Goal: Information Seeking & Learning: Check status

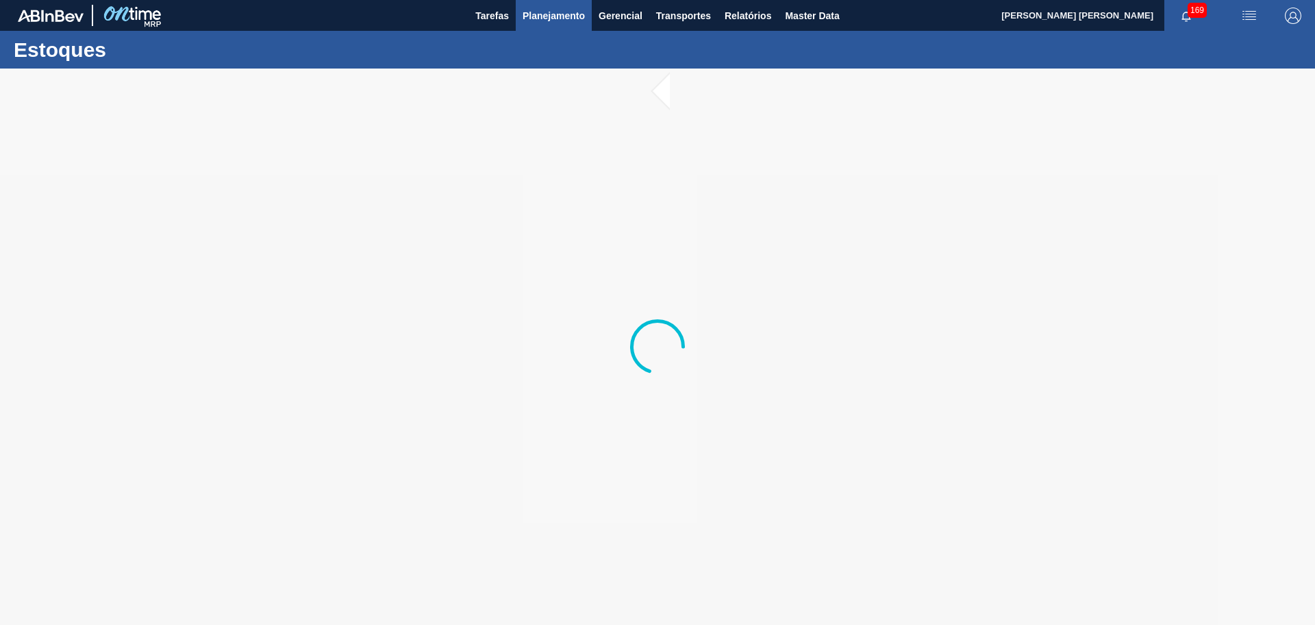
click at [573, 21] on span "Planejamento" at bounding box center [554, 16] width 62 height 16
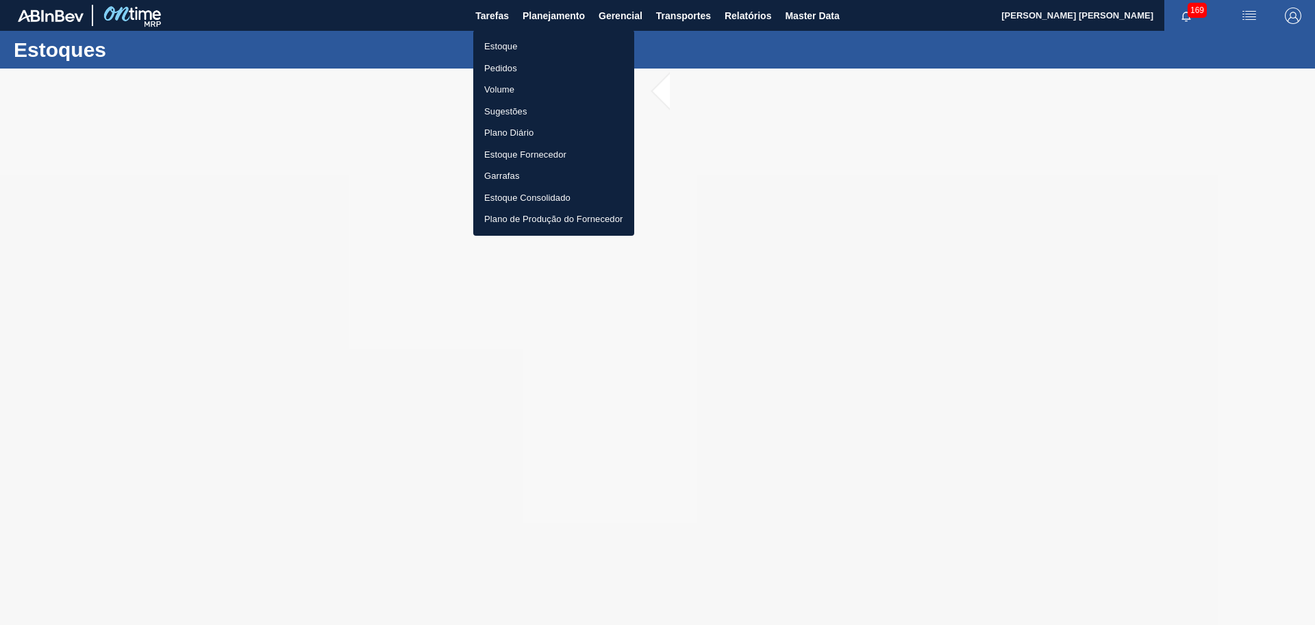
click at [506, 47] on li "Estoque" at bounding box center [553, 47] width 161 height 22
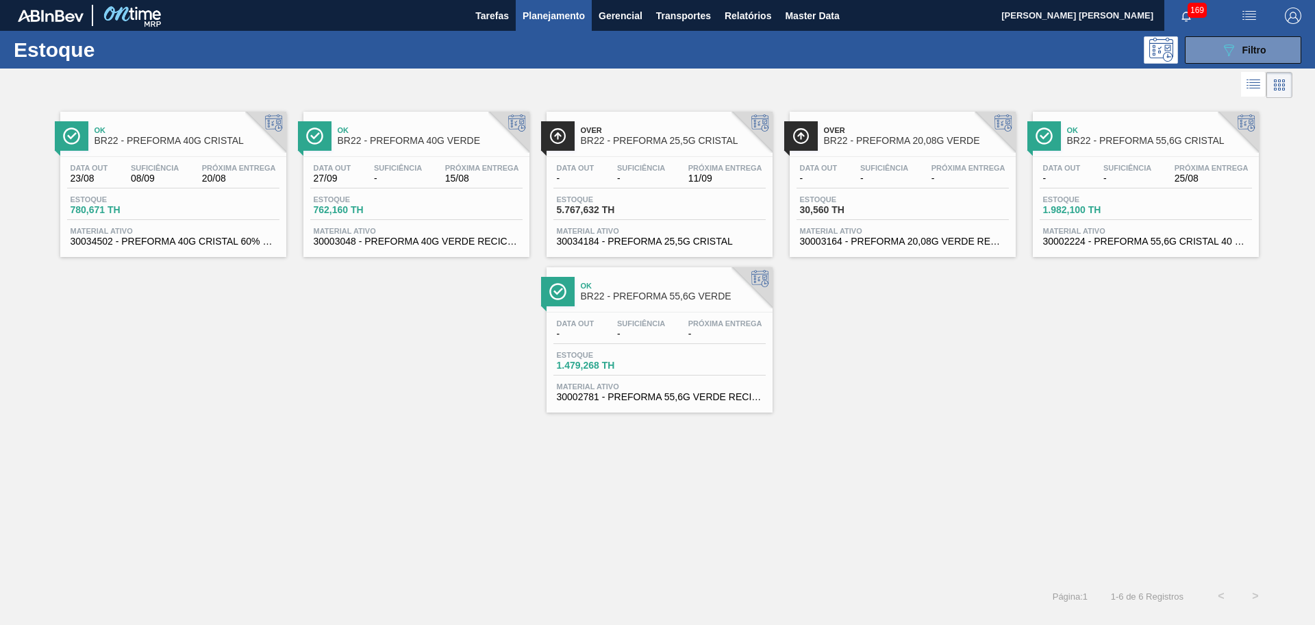
click at [425, 474] on div "Ok BR22 - PREFORMA 40G CRISTAL Data out 23/08 Suficiência 08/09 Próxima Entrega…" at bounding box center [657, 340] width 1315 height 478
click at [105, 211] on span "780,671 TH" at bounding box center [119, 210] width 96 height 10
click at [386, 146] on div "Ok BR22 - PREFORMA 40G VERDE" at bounding box center [430, 136] width 185 height 31
click at [652, 165] on span "Suficiência" at bounding box center [641, 168] width 48 height 8
click at [651, 165] on span "Suficiência" at bounding box center [641, 168] width 48 height 8
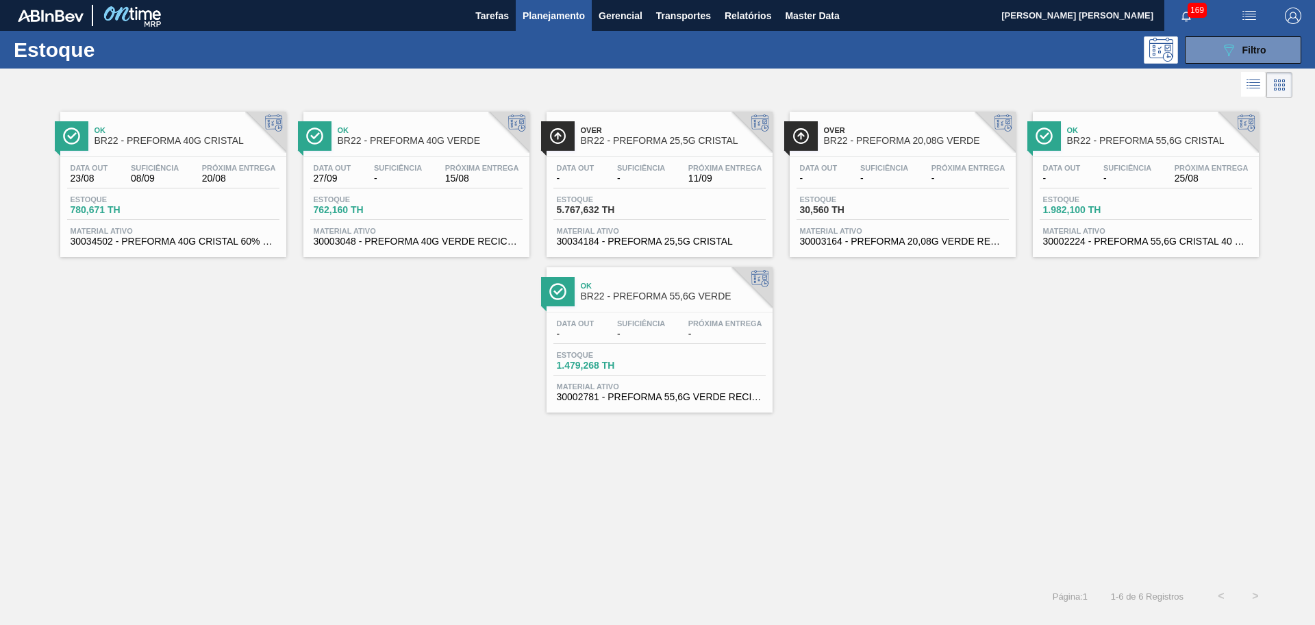
click at [933, 191] on div "Data out - Suficiência - Próxima Entrega - Estoque 30,560 TH Material ativo 300…" at bounding box center [903, 203] width 226 height 93
click at [956, 160] on div "Data out - Suficiência - Próxima Entrega - Estoque 30,560 TH Material ativo 300…" at bounding box center [903, 203] width 226 height 93
click at [1108, 186] on div "Data out - Suficiência - Próxima Entrega 25/08" at bounding box center [1146, 176] width 212 height 25
click at [646, 362] on span "1.479,268 TH" at bounding box center [605, 365] width 96 height 10
click at [1231, 45] on icon "089F7B8B-B2A5-4AFE-B5C0-19BA573D28AC" at bounding box center [1229, 50] width 16 height 16
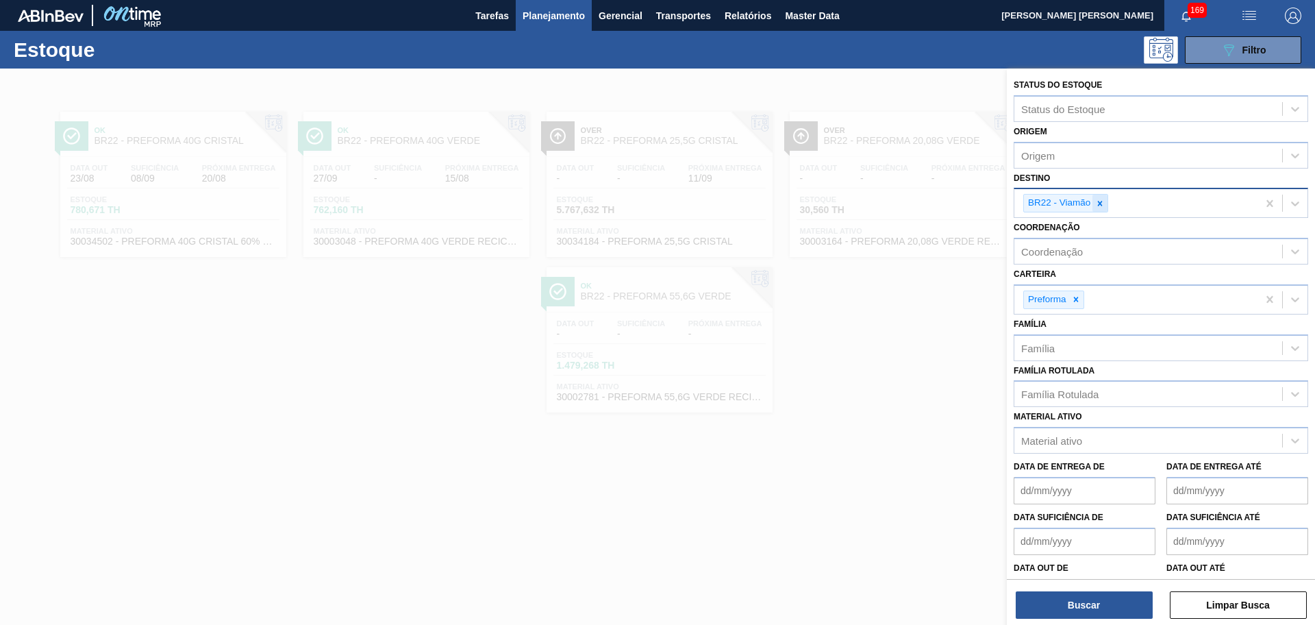
click at [1104, 202] on icon at bounding box center [1101, 204] width 10 height 10
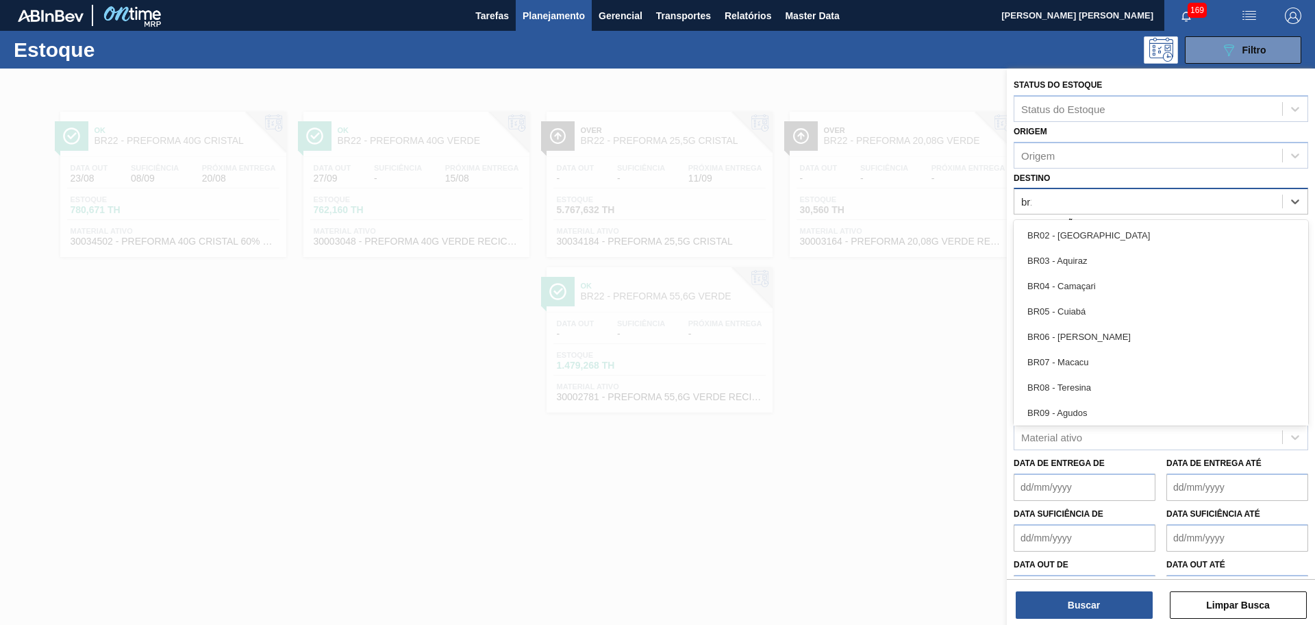
type input "br19"
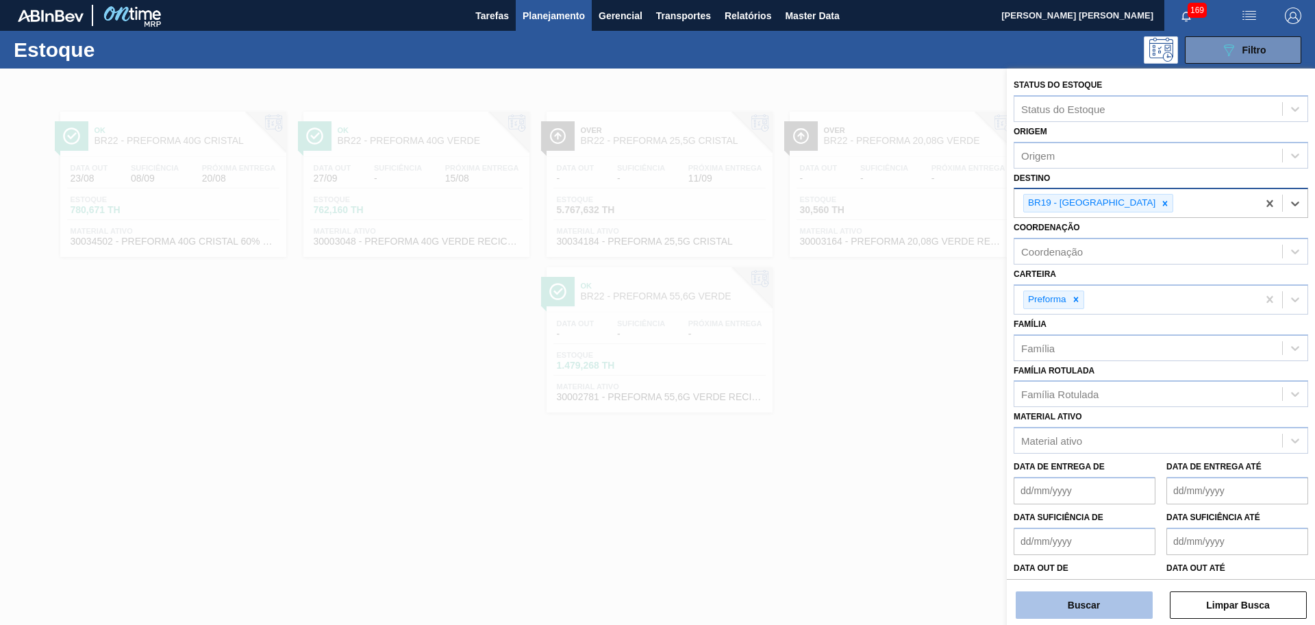
click at [1113, 595] on button "Buscar" at bounding box center [1084, 604] width 137 height 27
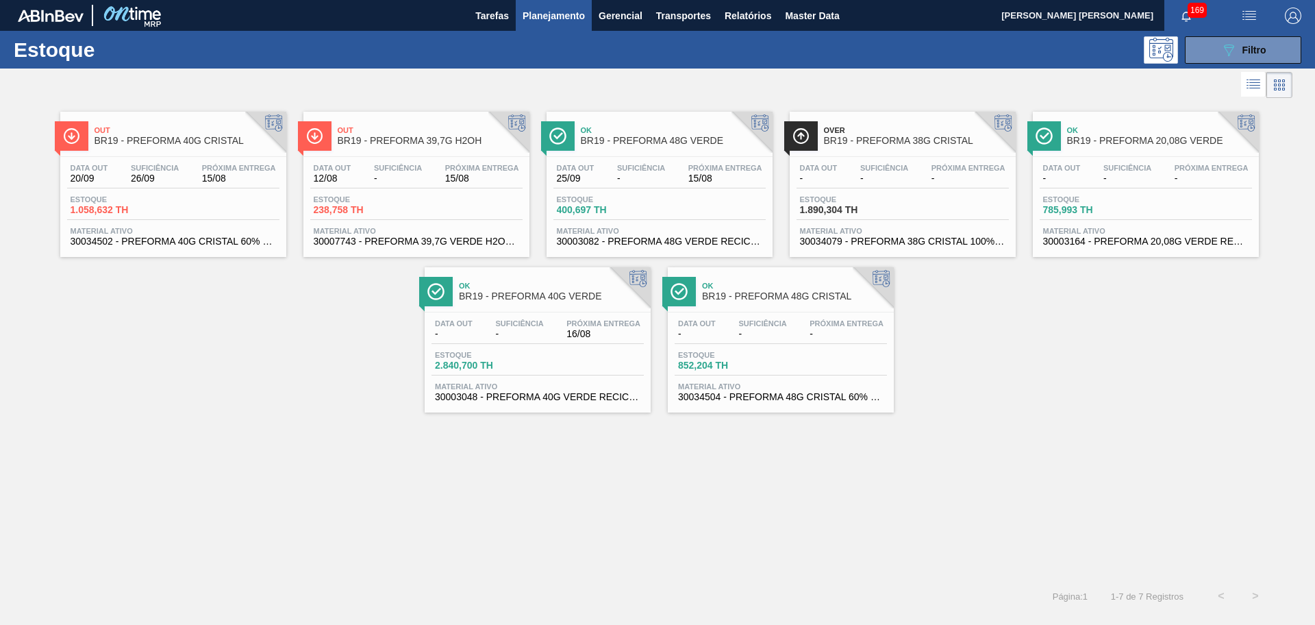
click at [171, 385] on div "Out BR19 - PREFORMA 40G CRISTAL Data out 20/09 Suficiência 26/09 Próxima Entreg…" at bounding box center [657, 256] width 1315 height 311
click at [187, 174] on div "Data out 20/09 Suficiência 26/09 Próxima Entrega 15/08" at bounding box center [173, 176] width 212 height 25
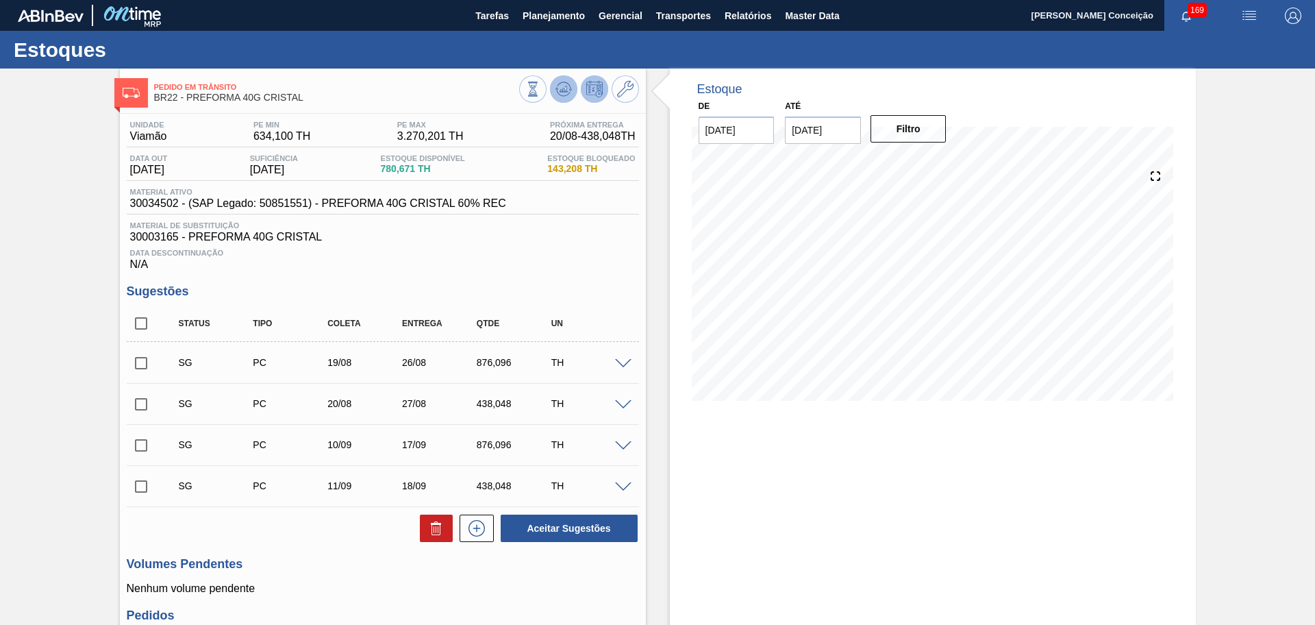
click at [551, 95] on button at bounding box center [563, 88] width 27 height 27
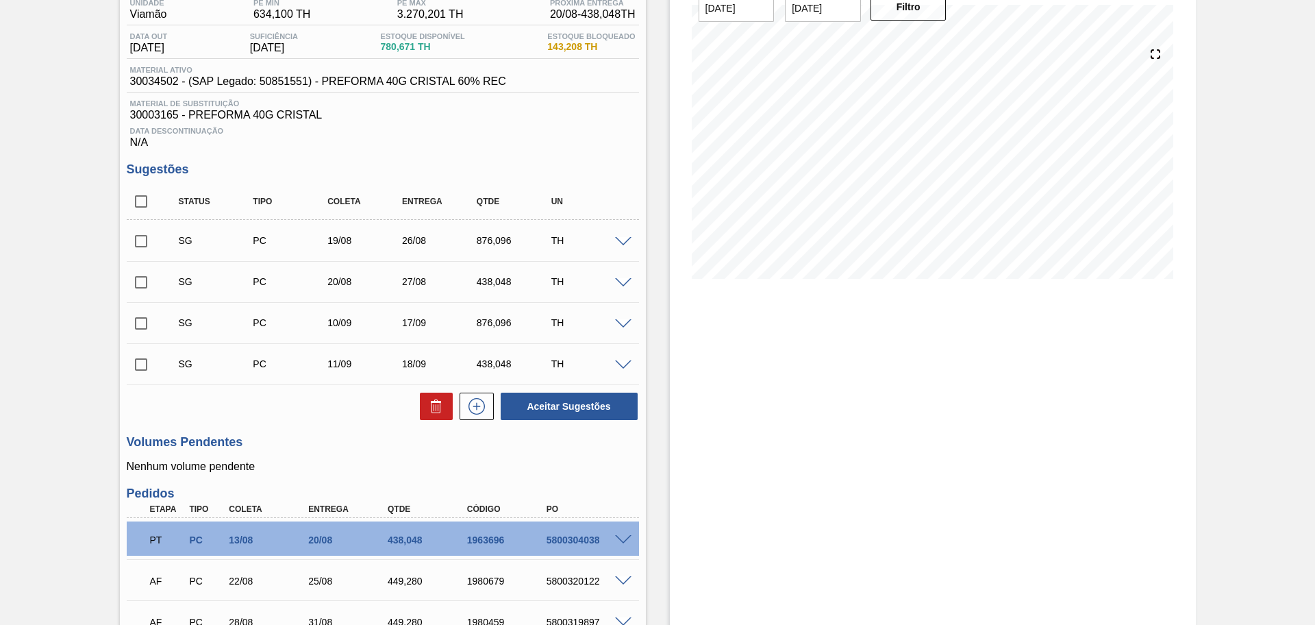
scroll to position [121, 0]
drag, startPoint x: 126, startPoint y: 210, endPoint x: 136, endPoint y: 216, distance: 12.0
click at [127, 210] on input "checkbox" at bounding box center [141, 202] width 29 height 29
checkbox input "true"
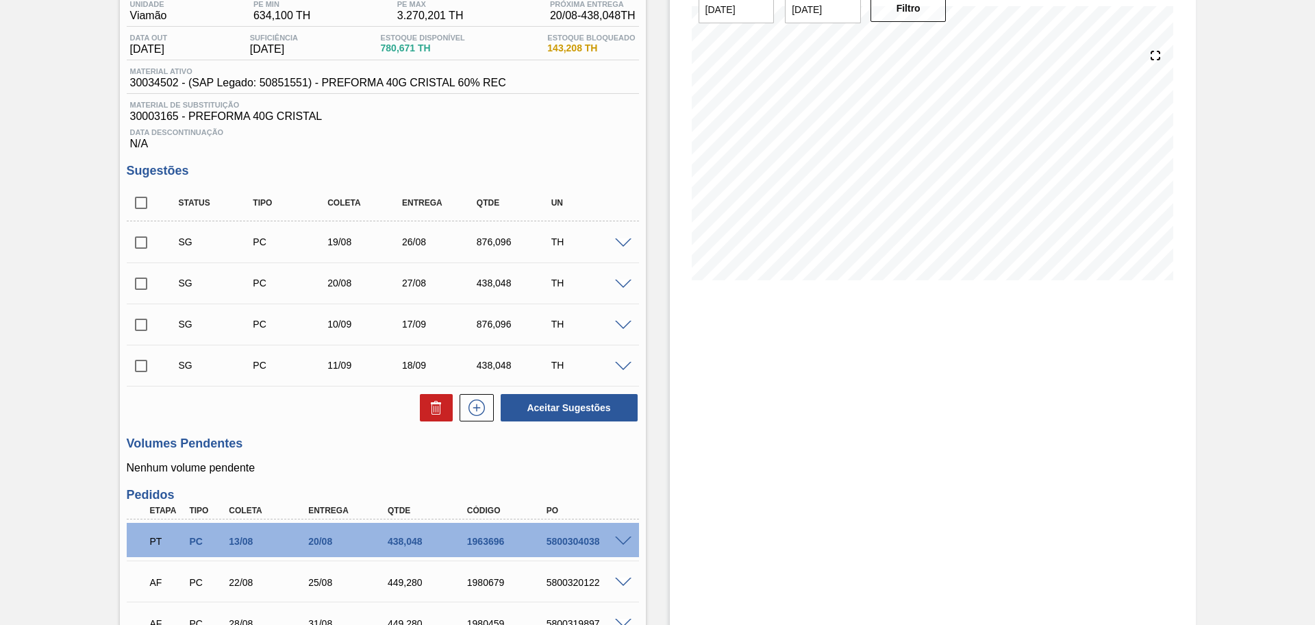
checkbox input "true"
click at [436, 418] on button at bounding box center [436, 407] width 33 height 27
checkbox input "false"
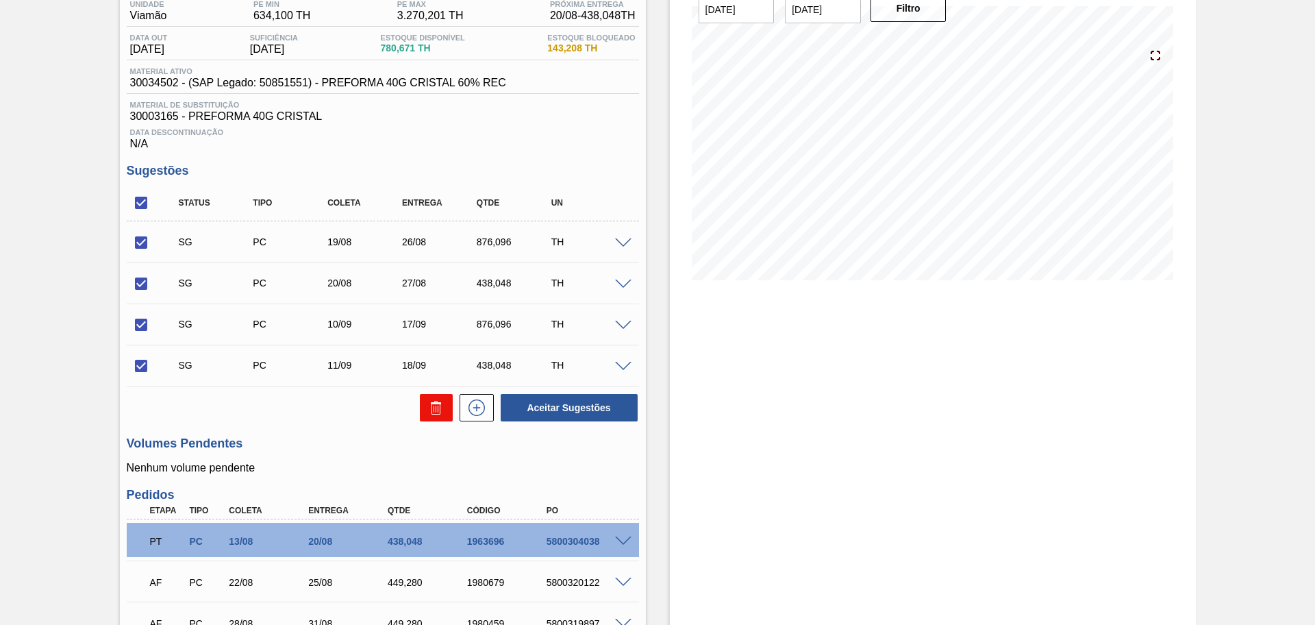
checkbox input "false"
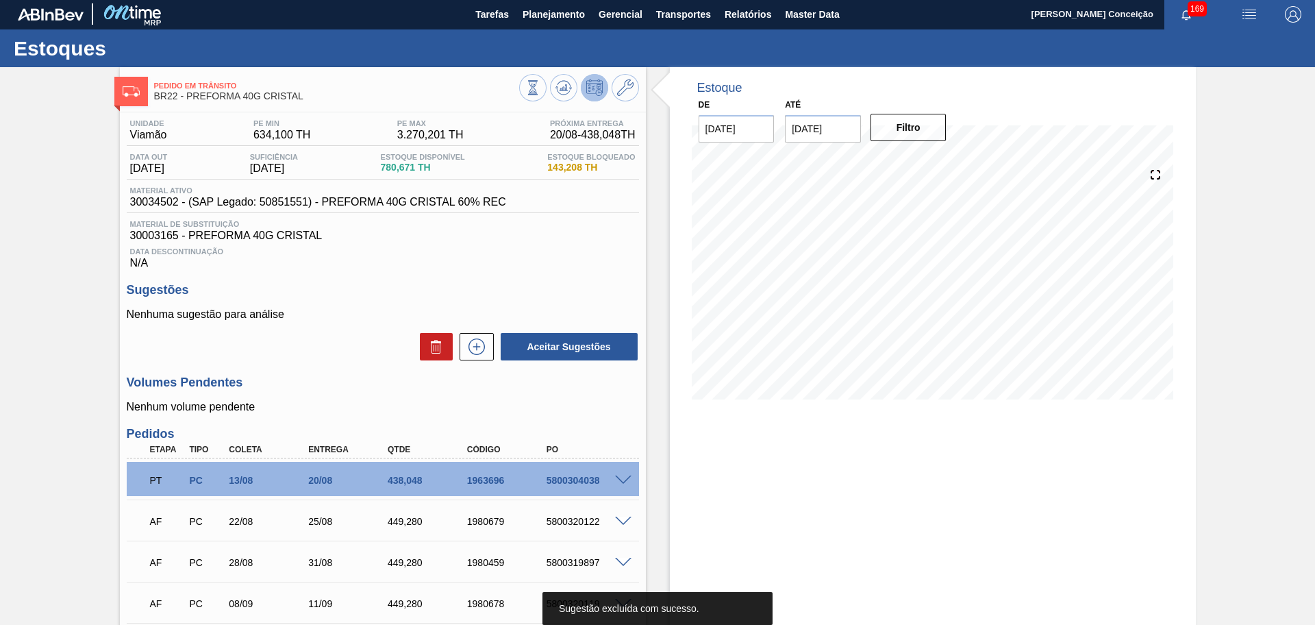
scroll to position [0, 0]
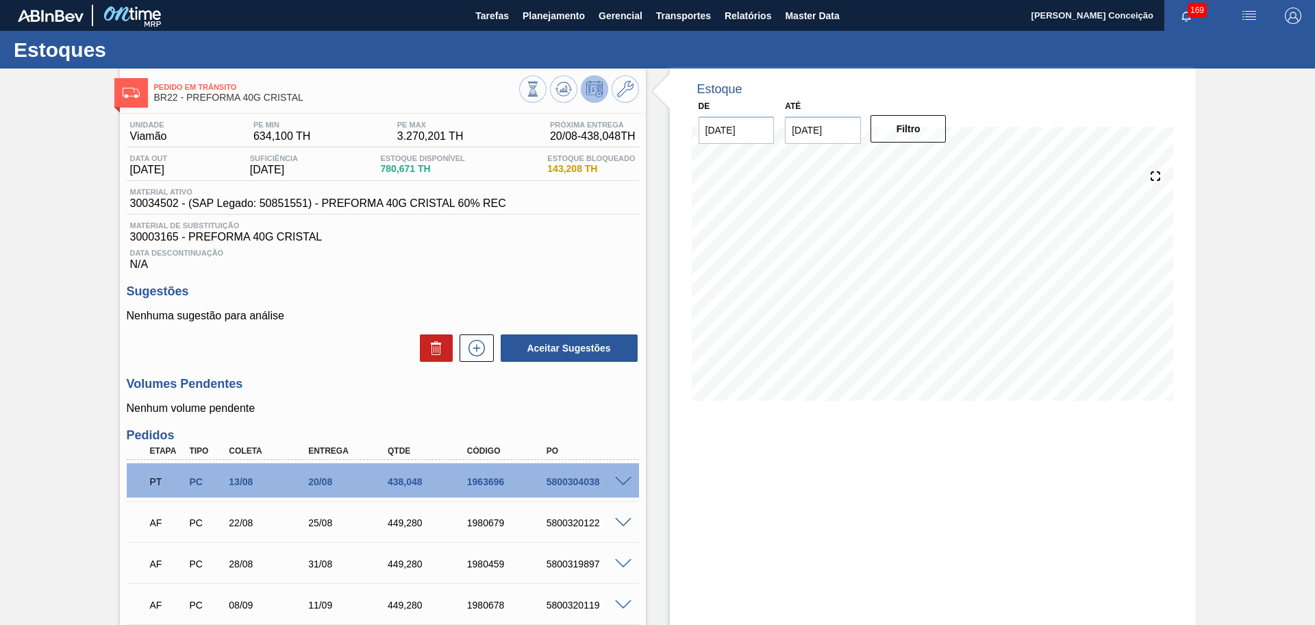
click at [650, 274] on div "Estoque De 15/08/2025 Até 30/09/2025 Filtro 15/08 Projeção de Estoque 780.671 N…" at bounding box center [921, 403] width 550 height 668
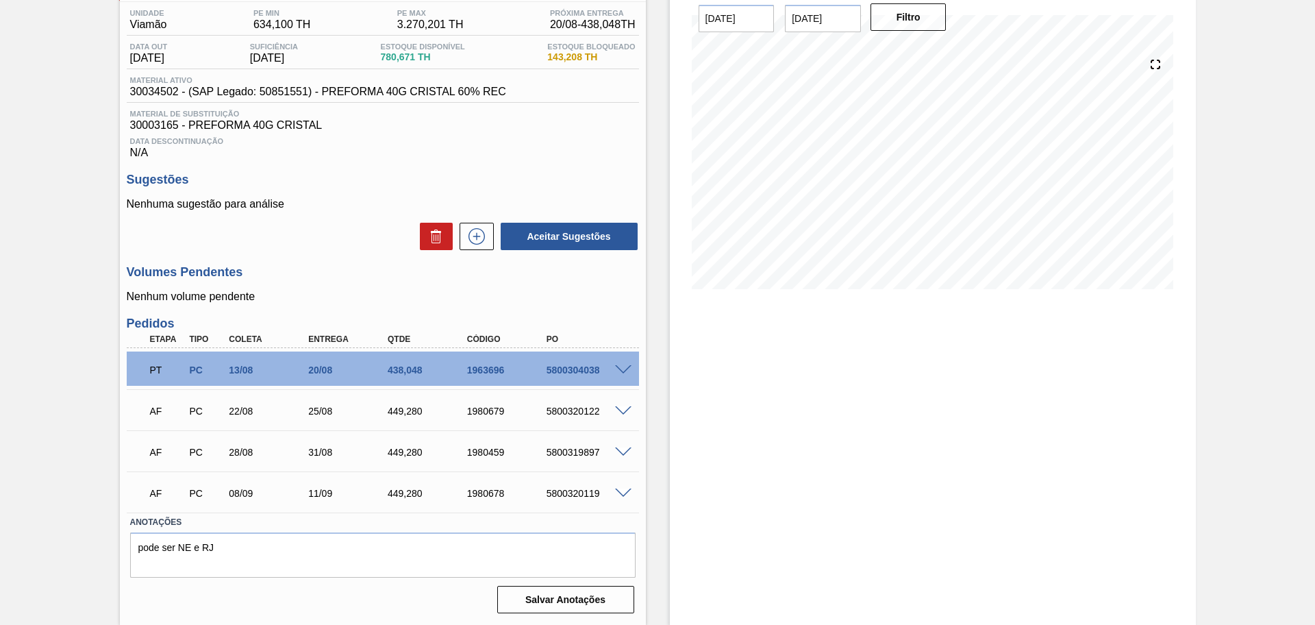
scroll to position [26, 0]
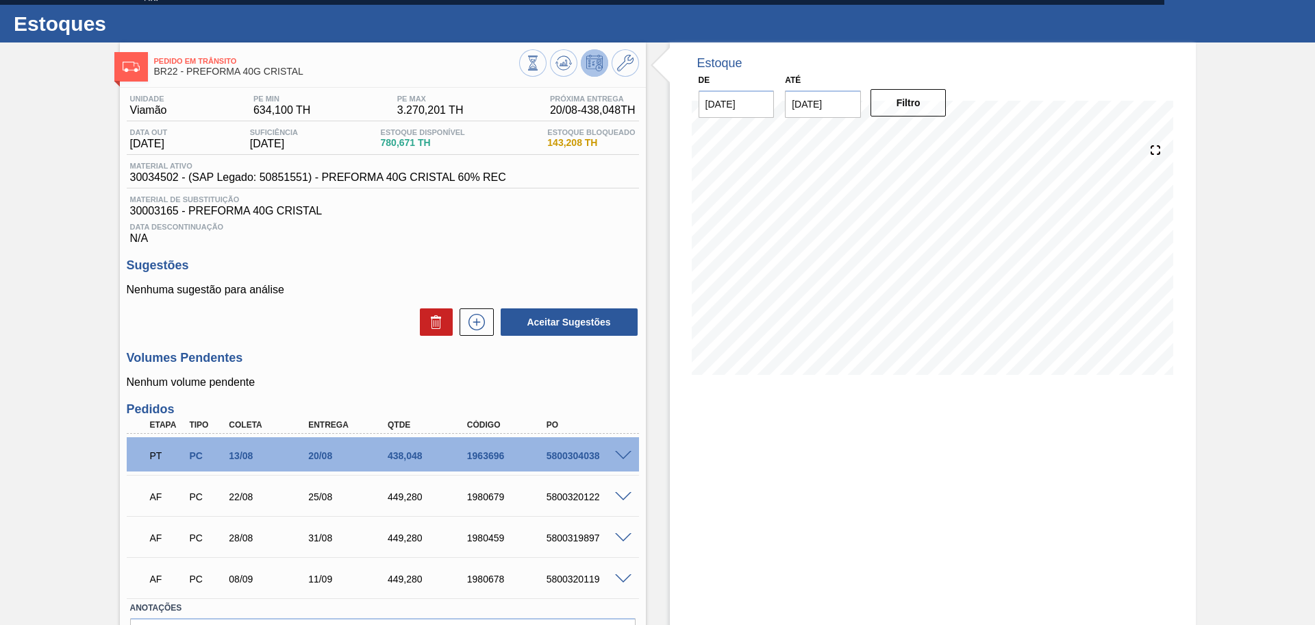
click at [319, 300] on div "Nenhuma sugestão para análise Aceitar Sugestões" at bounding box center [383, 310] width 512 height 53
click at [593, 238] on div "Data Descontinuação N/A" at bounding box center [383, 230] width 512 height 27
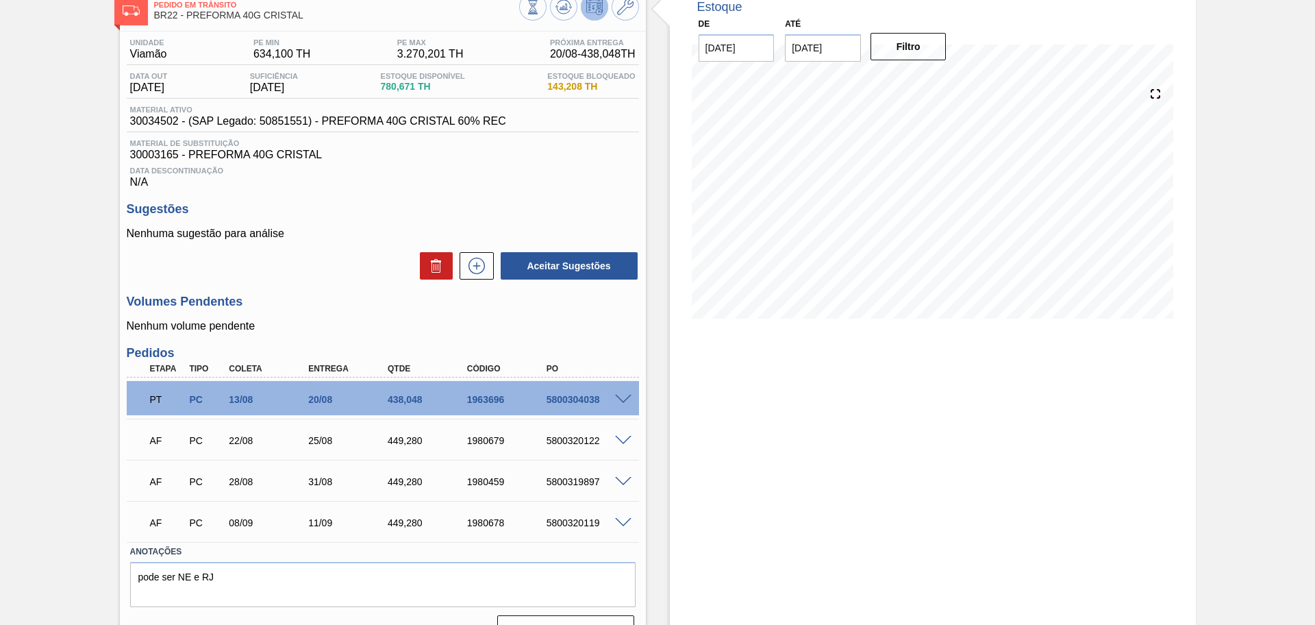
scroll to position [112, 0]
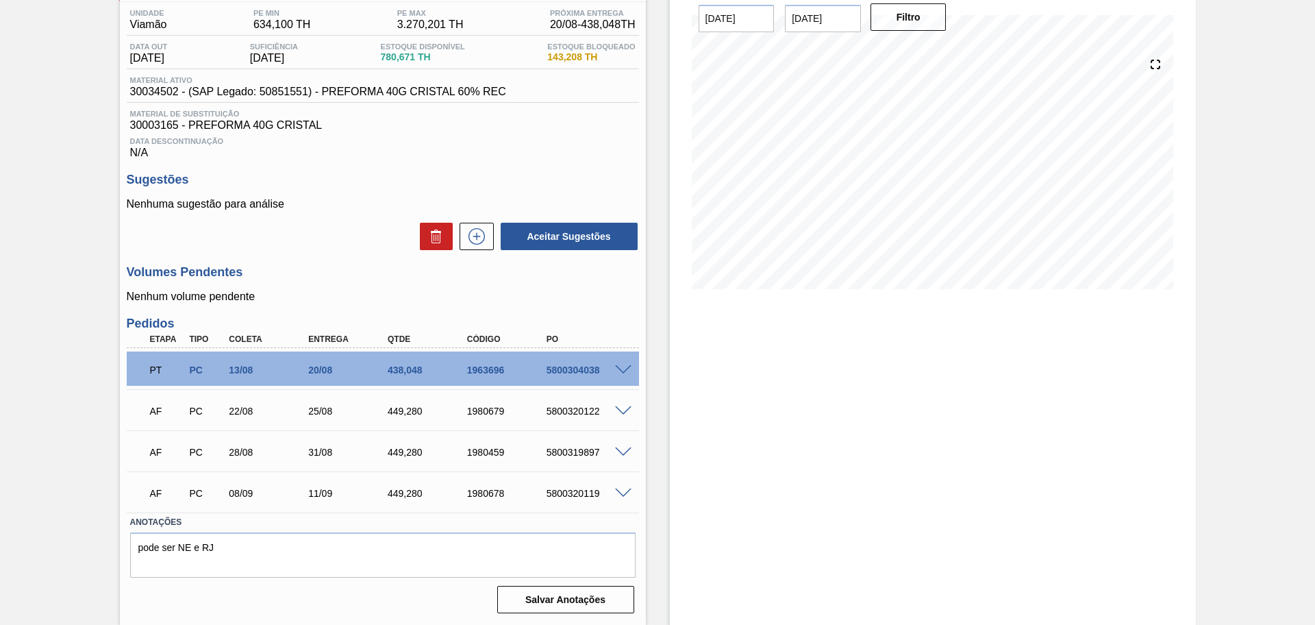
click at [660, 309] on div "Estoque De 15/08/2025 Até 30/09/2025 Filtro 07/09 Projeção de Estoque 117.279 N…" at bounding box center [921, 291] width 550 height 668
click at [663, 273] on div "Estoque De 15/08/2025 Até 30/09/2025 Filtro 07/09 Projeção de Estoque 117.279 N…" at bounding box center [921, 291] width 550 height 668
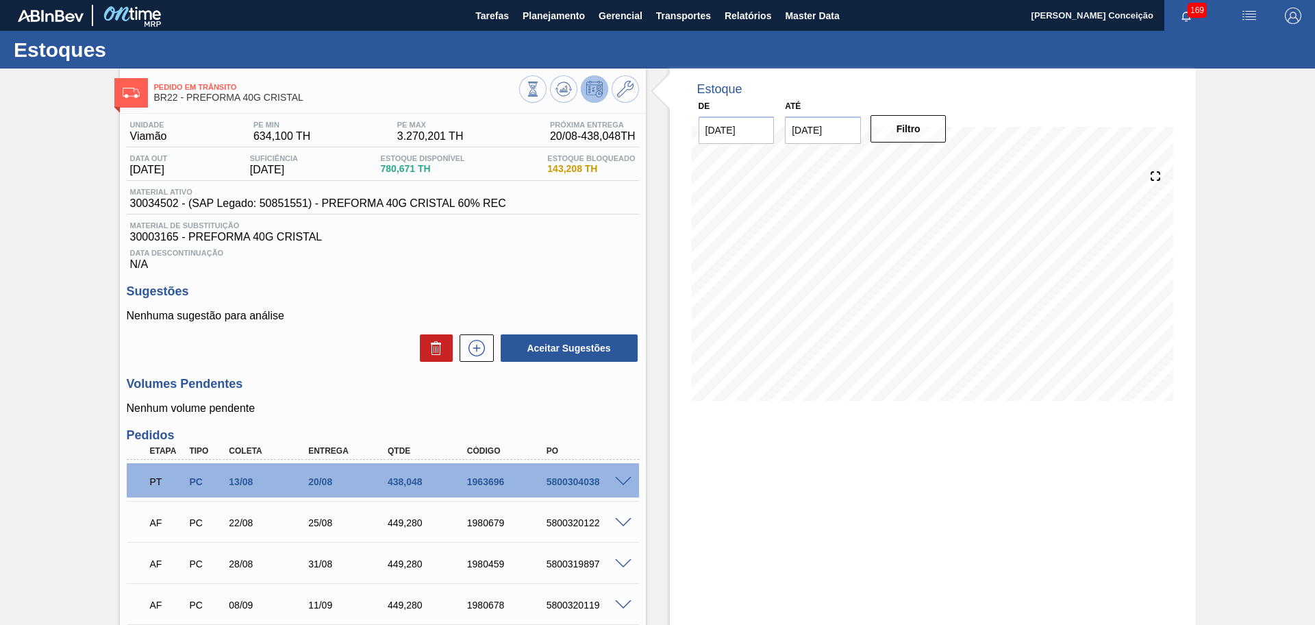
click at [506, 256] on span "Data Descontinuação" at bounding box center [383, 253] width 506 height 8
click at [332, 283] on div "Unidade Viamão PE MIN 634,100 TH PE MAX 3.270,201 TH Próxima Entrega 20/08 - 43…" at bounding box center [383, 422] width 526 height 616
click at [429, 291] on h3 "Sugestões" at bounding box center [383, 291] width 512 height 14
click at [557, 98] on button at bounding box center [563, 88] width 27 height 27
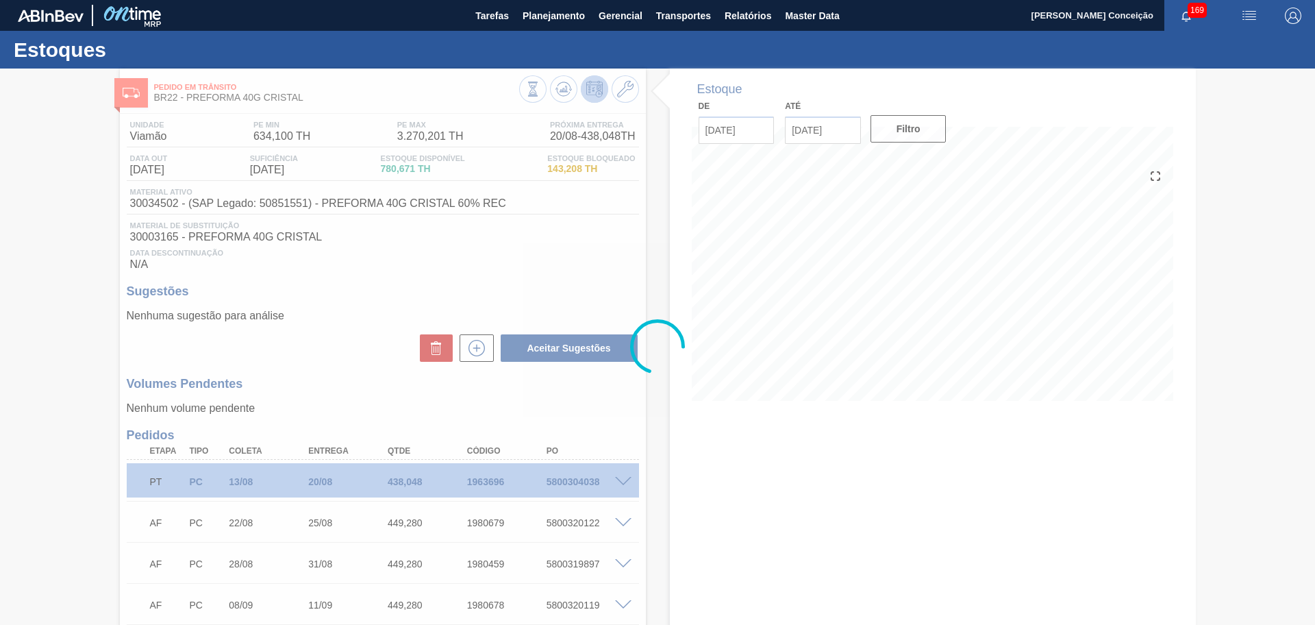
click at [616, 246] on div at bounding box center [657, 347] width 1315 height 556
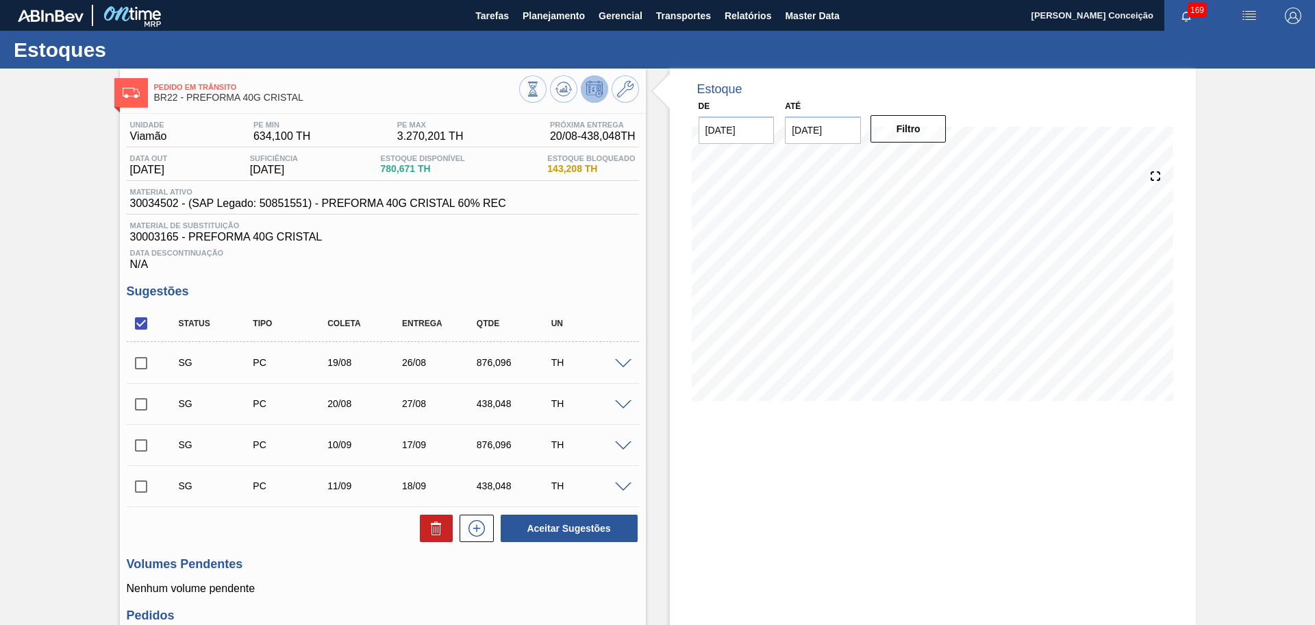
click at [584, 253] on span "Data Descontinuação" at bounding box center [383, 253] width 506 height 8
click at [521, 271] on div "Unidade Viamão PE MIN 634,100 TH PE MAX 3.270,201 TH Próxima Entrega 20/08 - 43…" at bounding box center [383, 512] width 526 height 796
click at [129, 331] on input "checkbox" at bounding box center [141, 323] width 29 height 29
click at [137, 327] on input "checkbox" at bounding box center [141, 323] width 29 height 29
checkbox input "true"
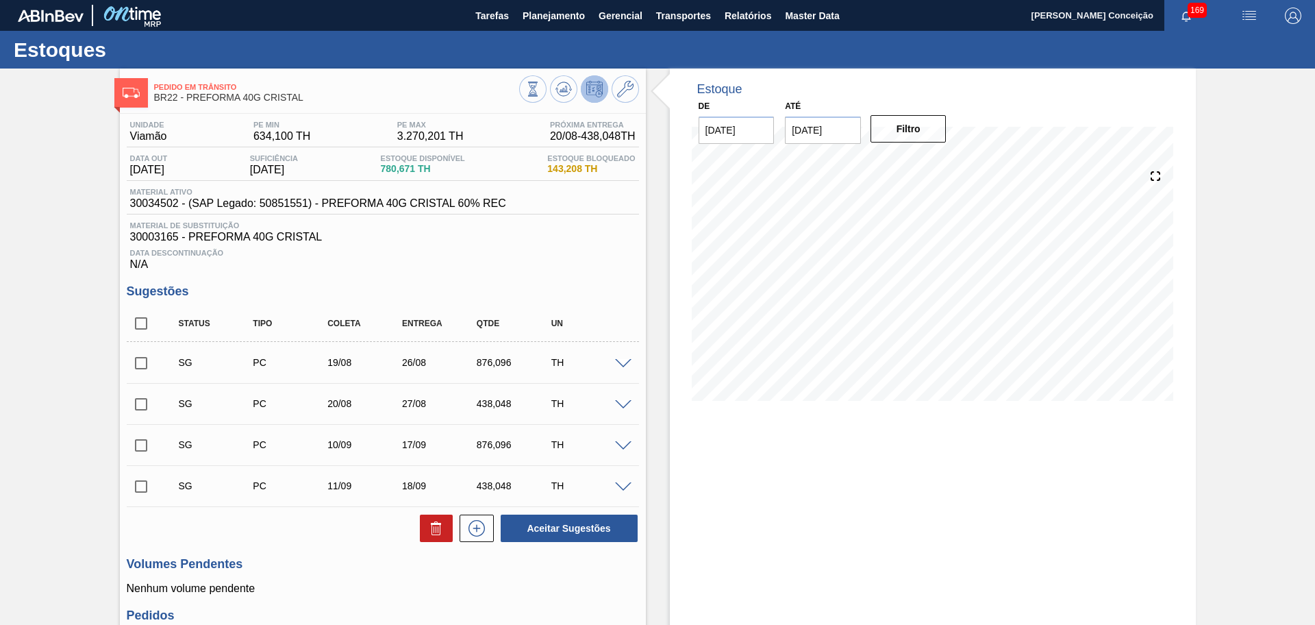
checkbox input "true"
click at [424, 539] on button at bounding box center [436, 528] width 33 height 27
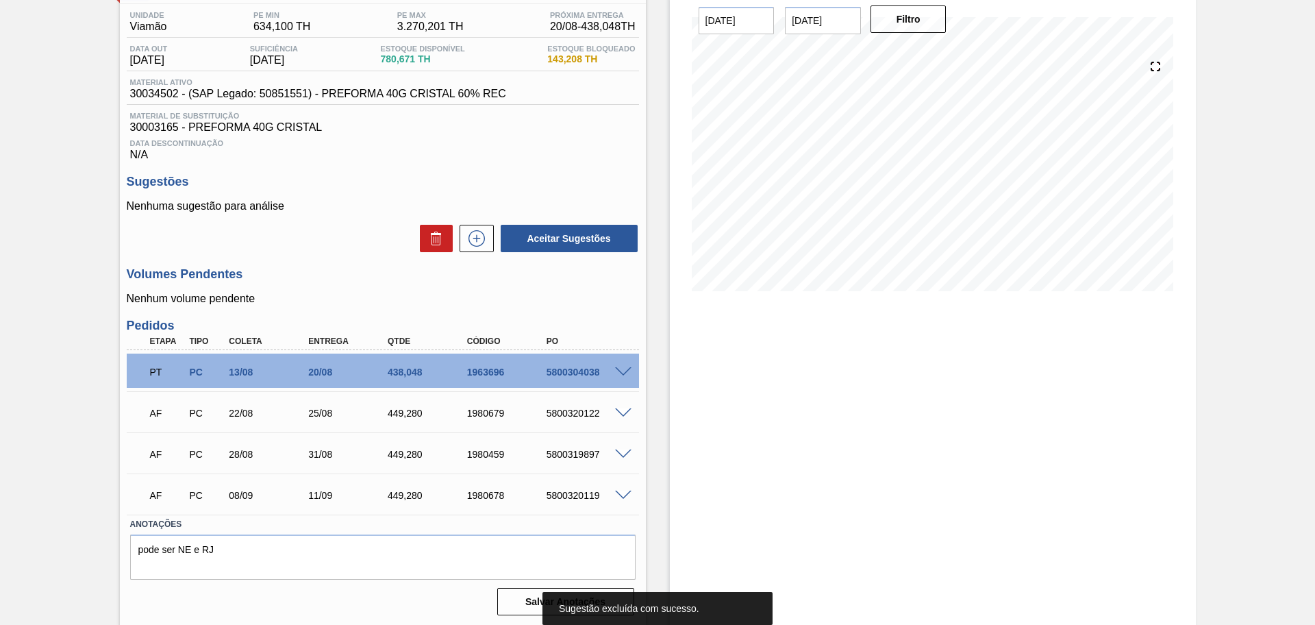
scroll to position [112, 0]
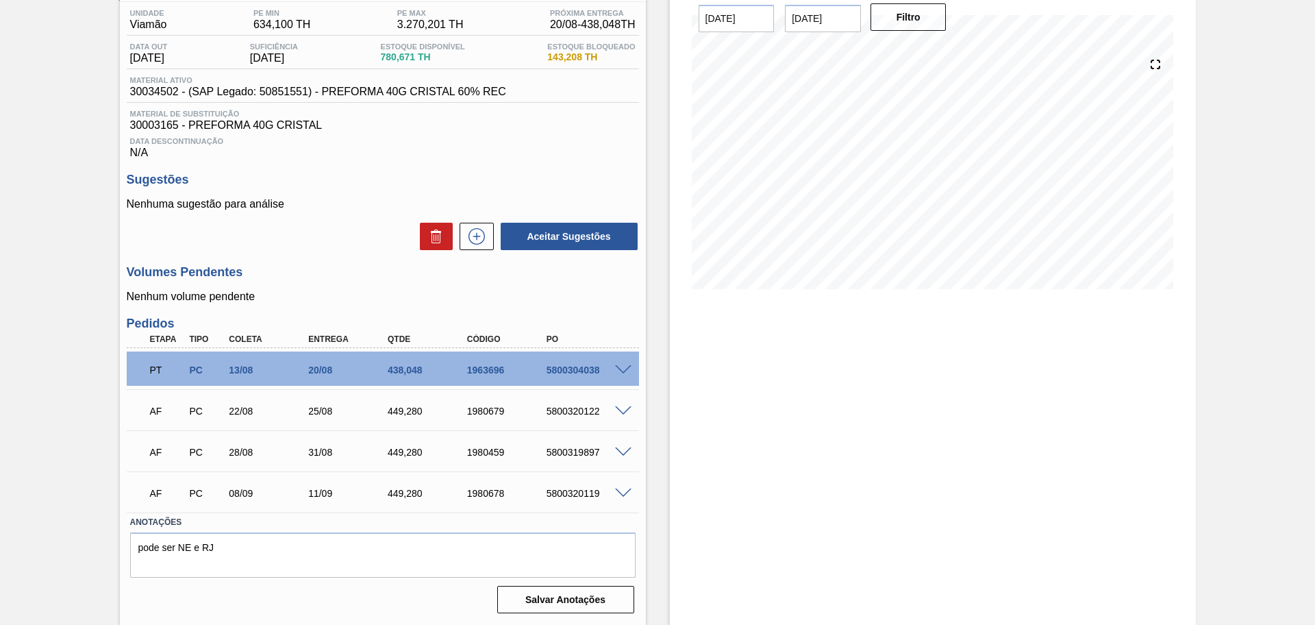
click at [627, 368] on span at bounding box center [623, 370] width 16 height 10
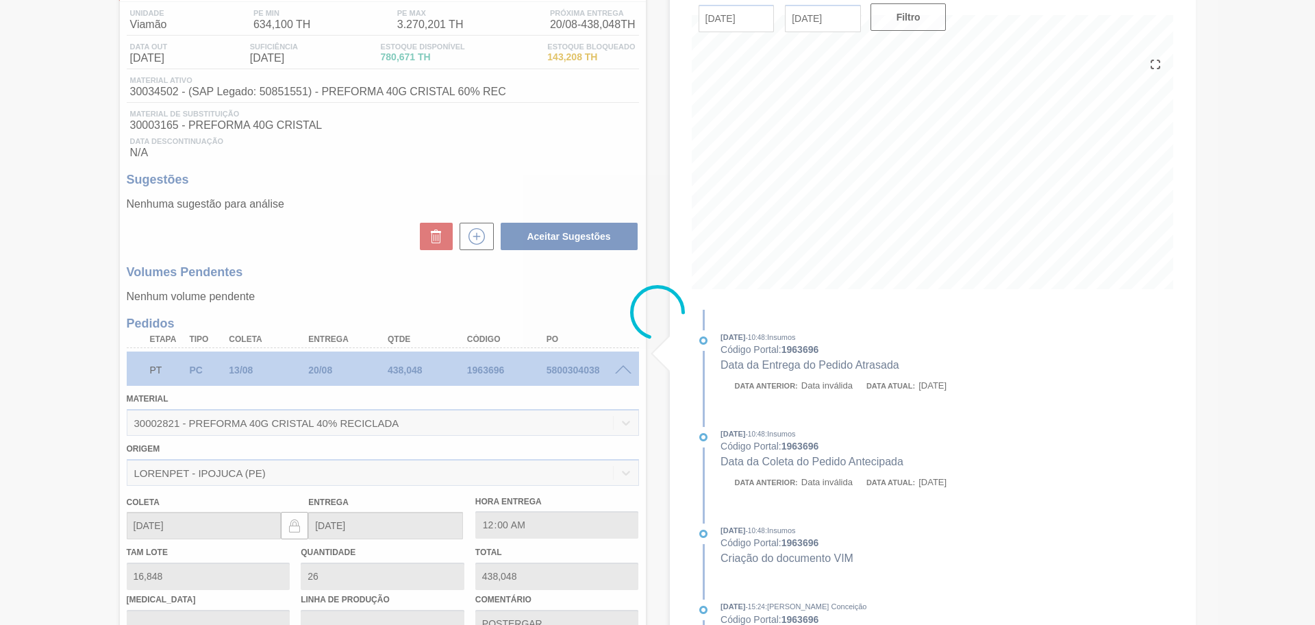
click at [625, 368] on div at bounding box center [657, 312] width 1315 height 625
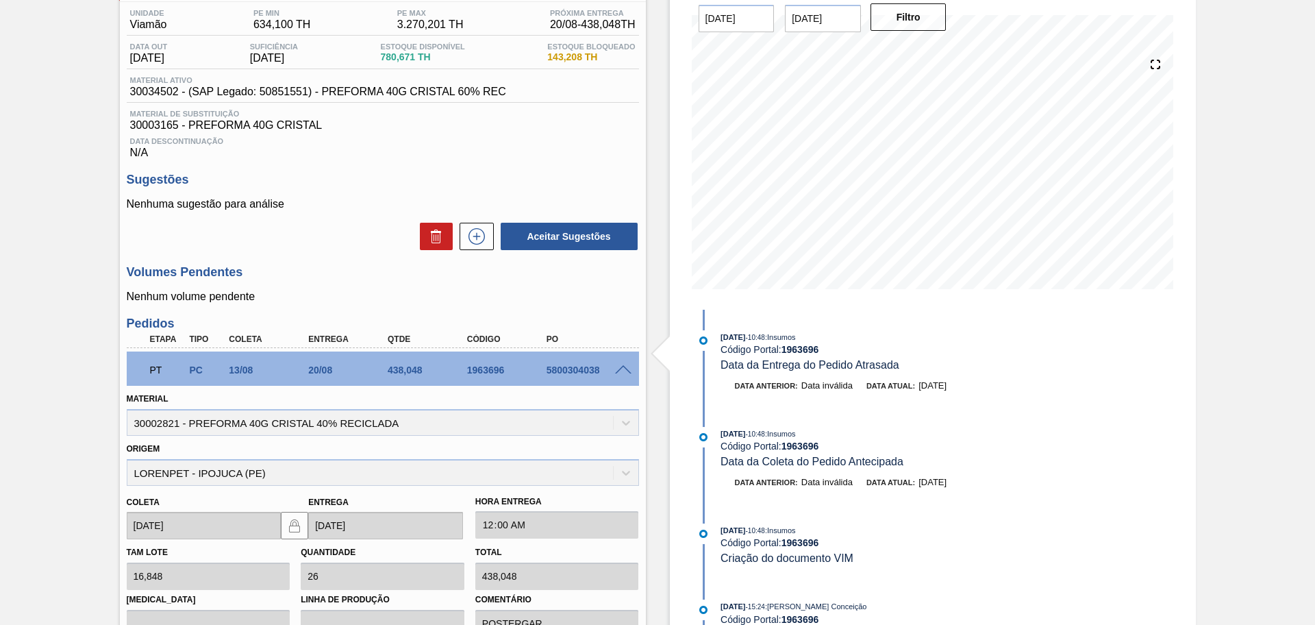
click at [625, 368] on span at bounding box center [623, 370] width 16 height 10
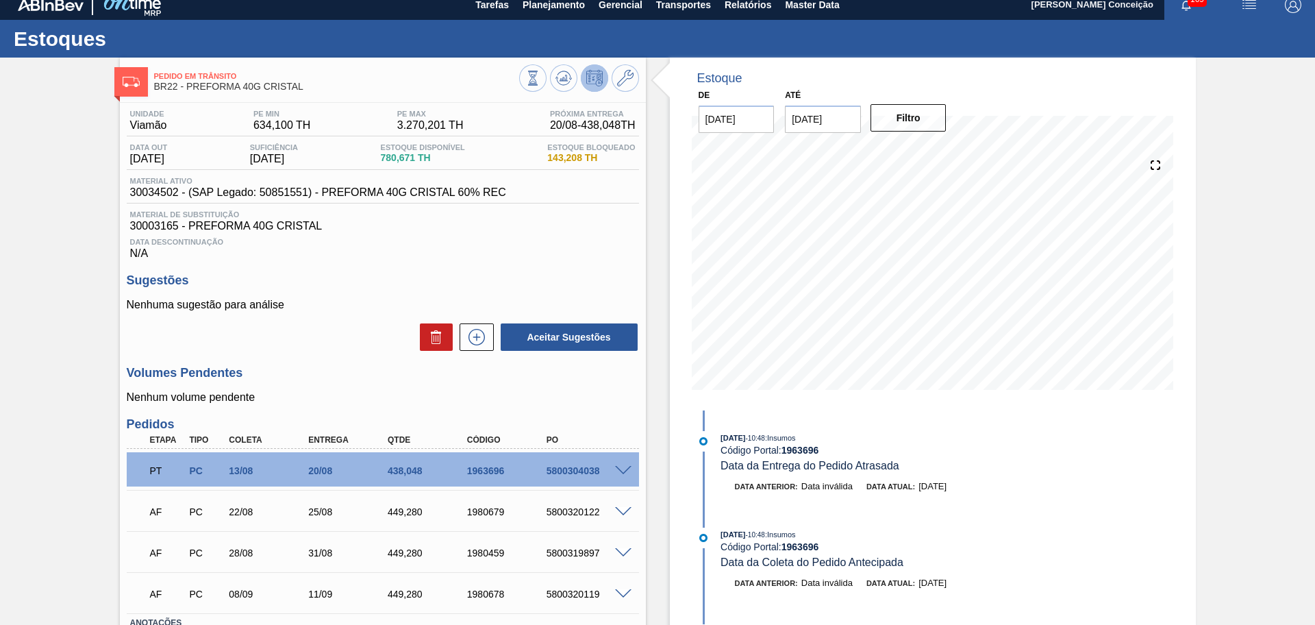
scroll to position [0, 0]
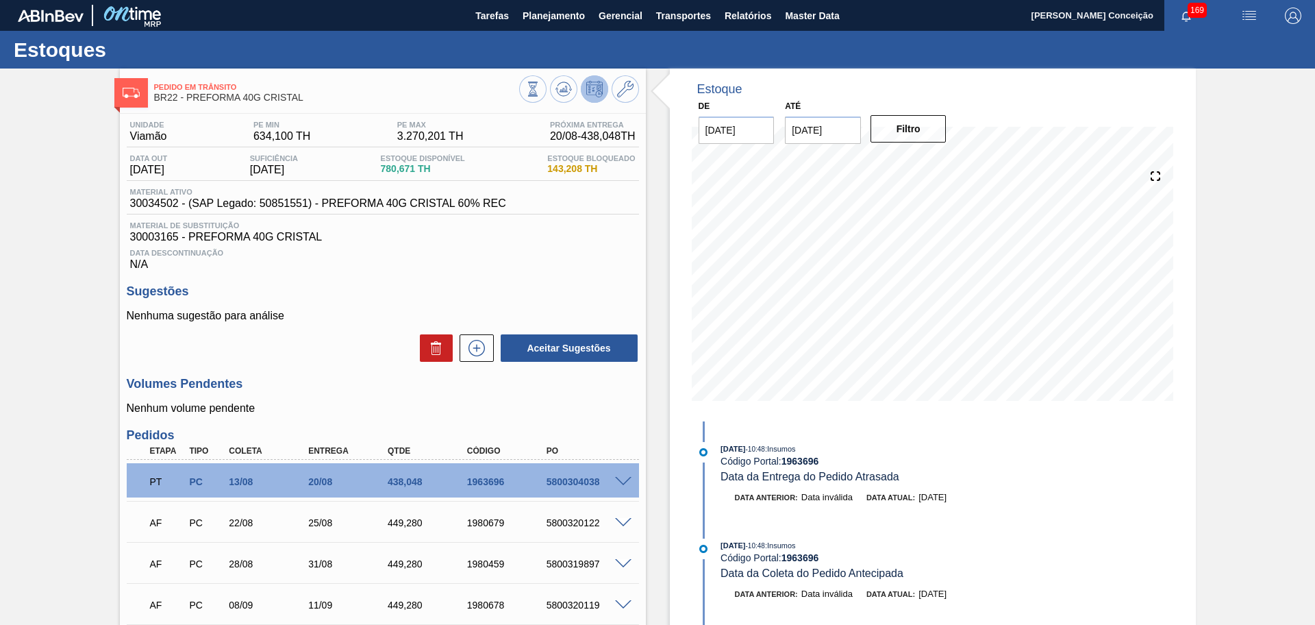
click at [361, 385] on h3 "Volumes Pendentes" at bounding box center [383, 384] width 512 height 14
click at [512, 260] on div "Data Descontinuação N/A" at bounding box center [383, 256] width 512 height 27
click at [350, 296] on h3 "Sugestões" at bounding box center [383, 291] width 512 height 14
click at [613, 409] on p "Nenhum volume pendente" at bounding box center [383, 408] width 512 height 12
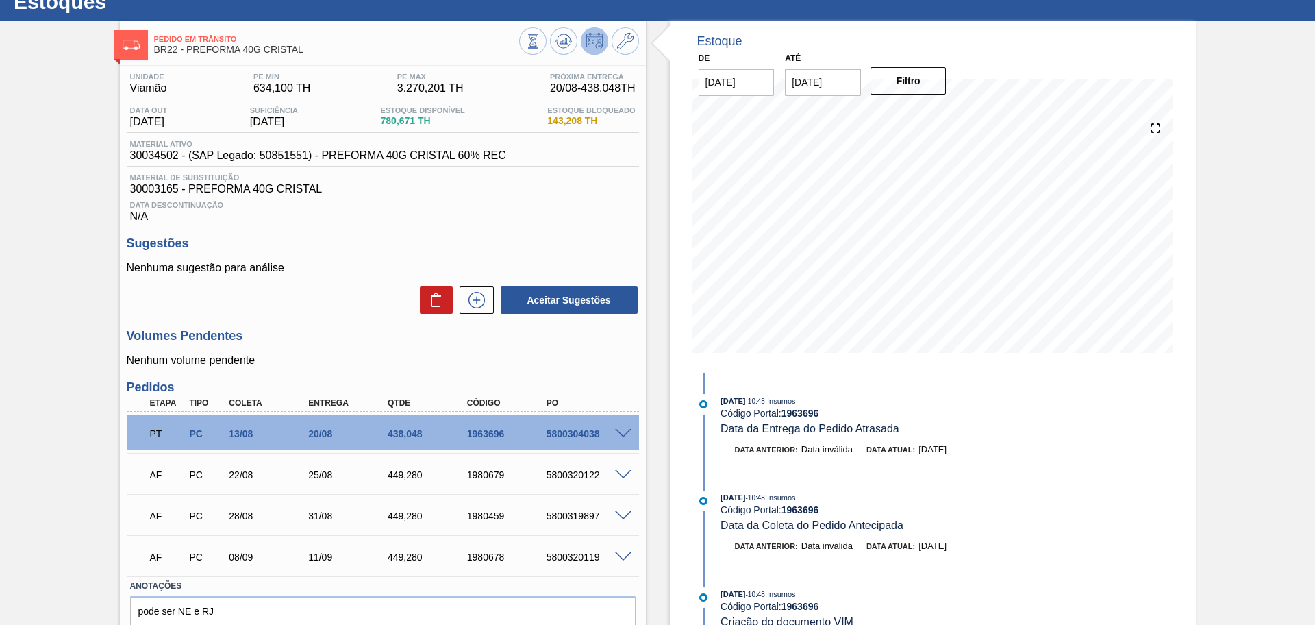
scroll to position [86, 0]
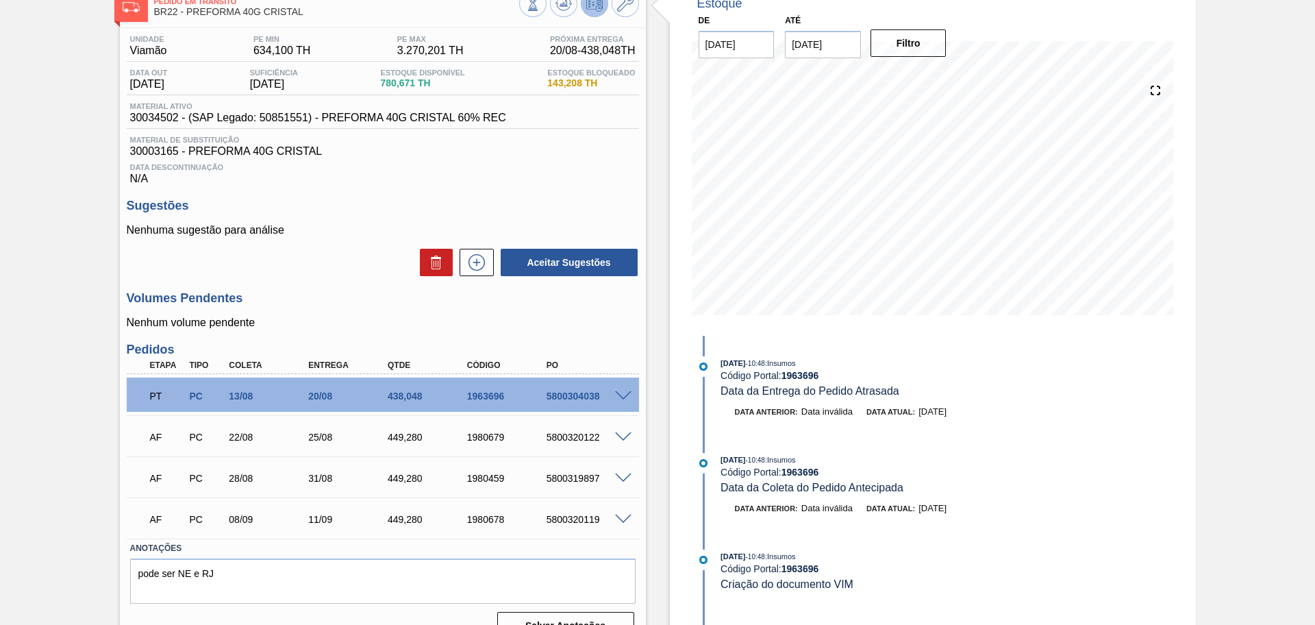
click at [649, 335] on div "Estoque De 15/08/2025 Até 30/09/2025 Filtro 23/08 Projeção de Estoque 543.719 N…" at bounding box center [921, 317] width 550 height 668
click at [605, 299] on h3 "Volumes Pendentes" at bounding box center [383, 298] width 512 height 14
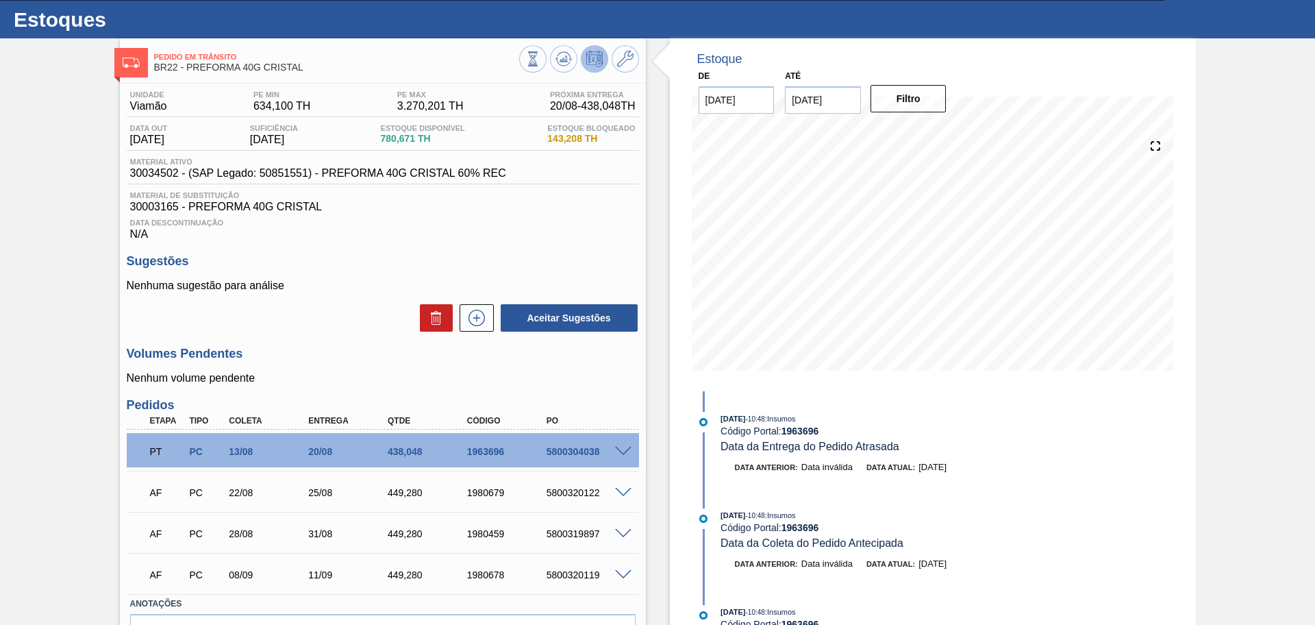
scroll to position [0, 0]
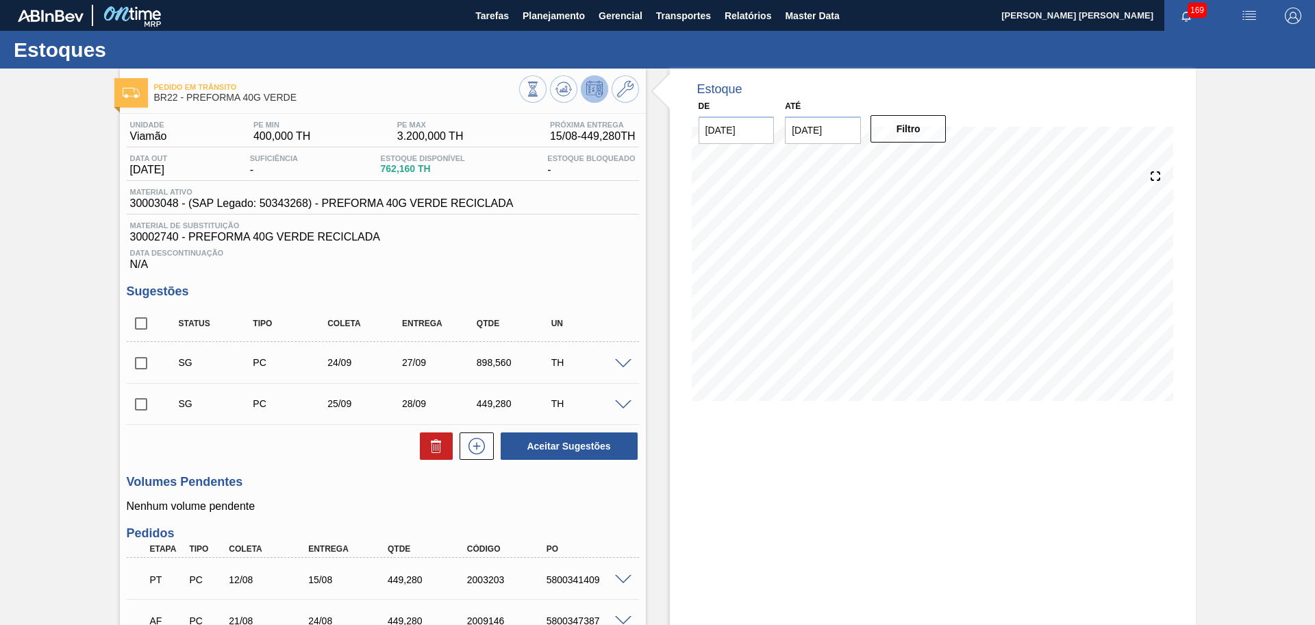
click at [544, 269] on div "Data Descontinuação N/A" at bounding box center [383, 256] width 512 height 27
click at [554, 99] on button at bounding box center [563, 88] width 27 height 27
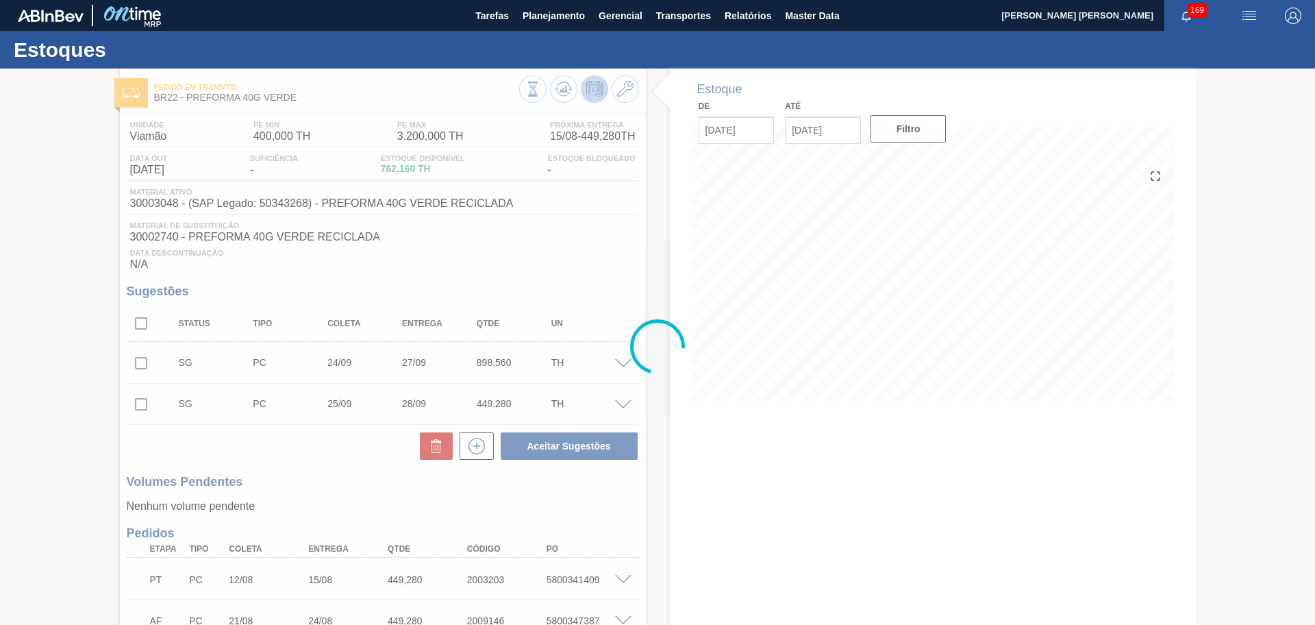
click at [577, 250] on div at bounding box center [657, 347] width 1315 height 556
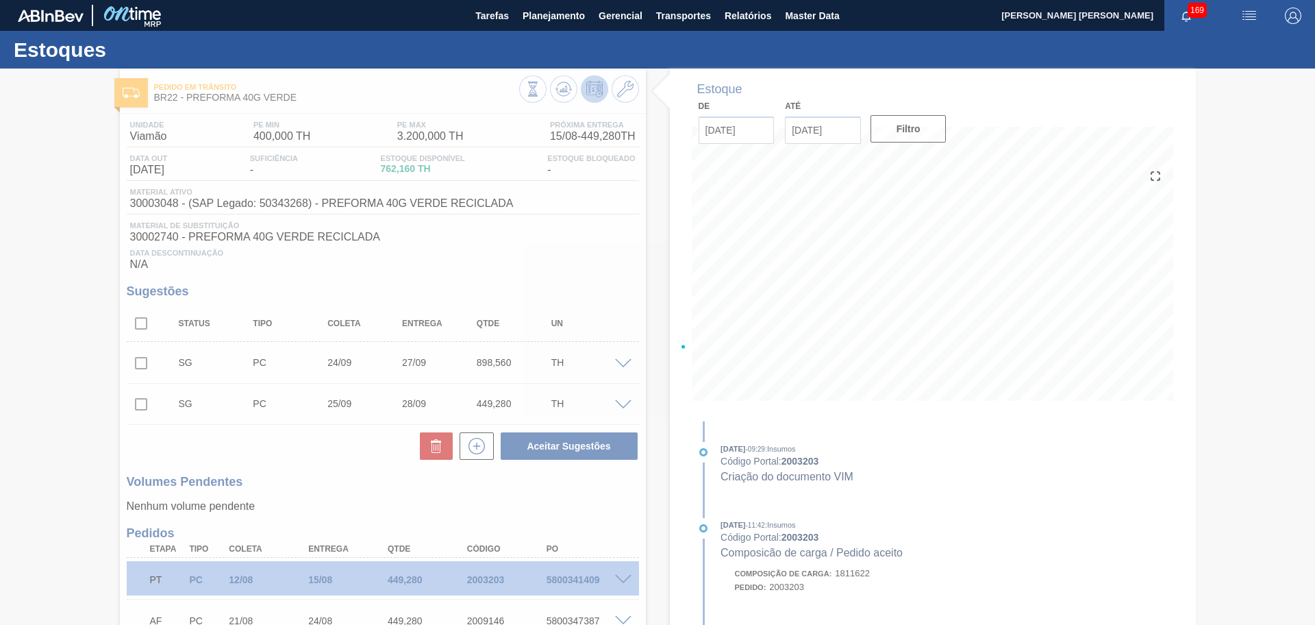
click at [647, 489] on div at bounding box center [657, 347] width 1315 height 556
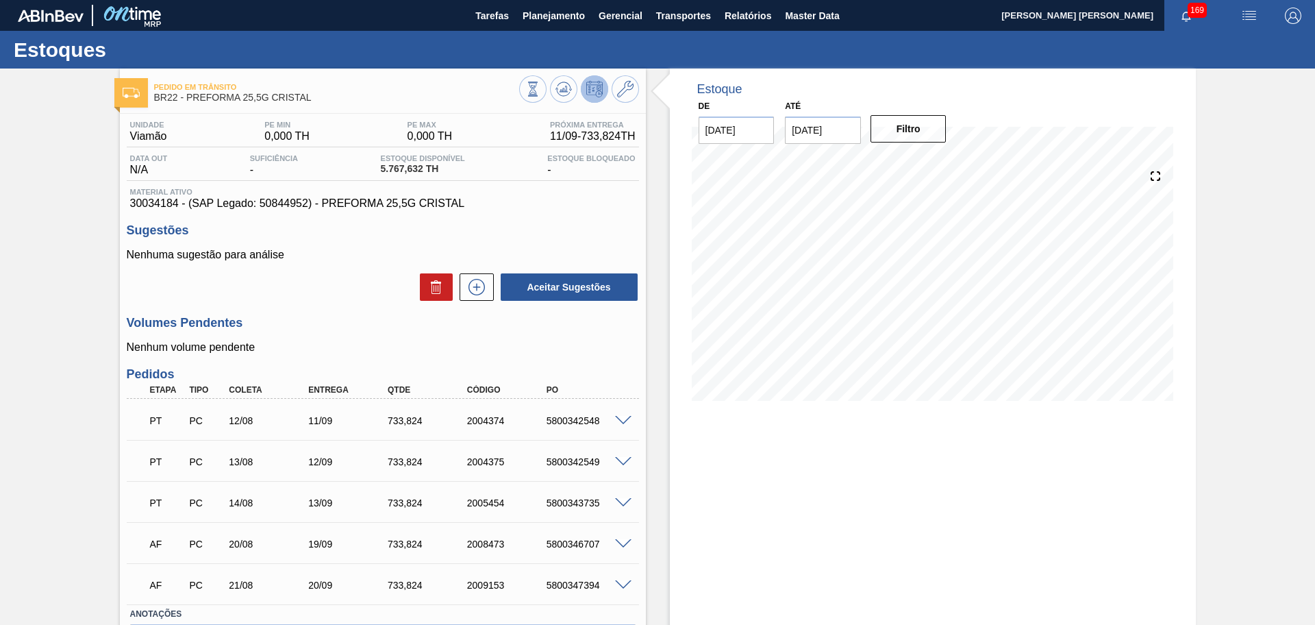
click at [314, 287] on div "Aceitar Sugestões" at bounding box center [383, 287] width 512 height 30
click at [541, 93] on icon at bounding box center [532, 89] width 15 height 15
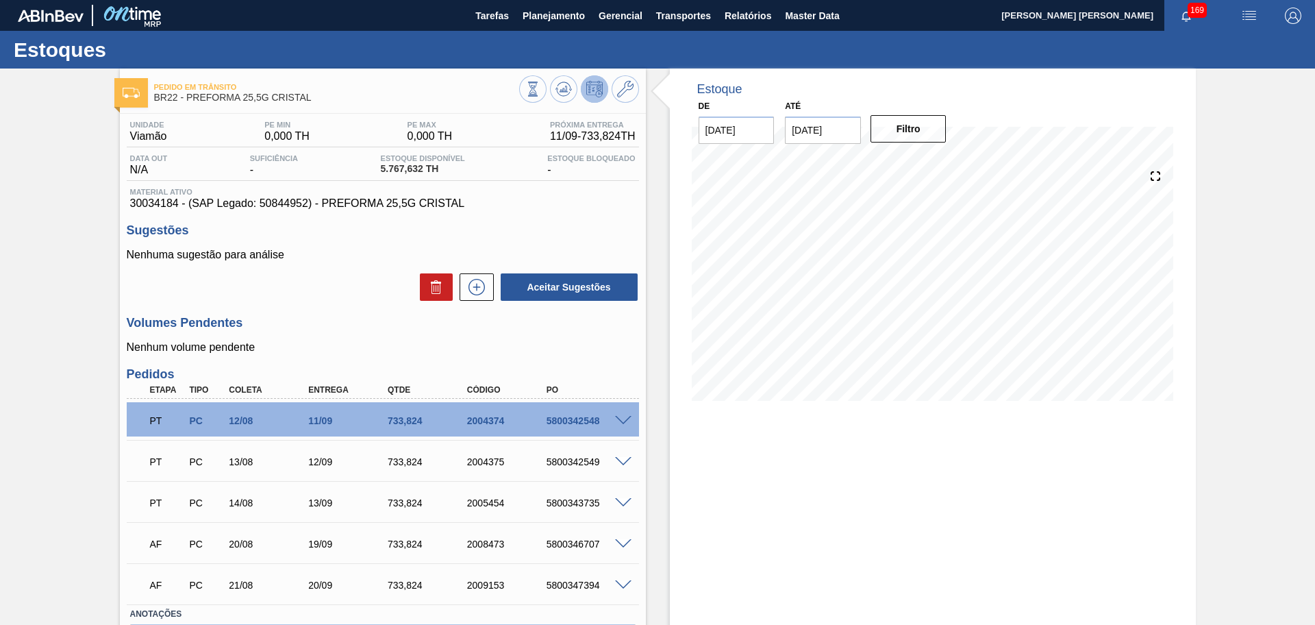
scroll to position [92, 0]
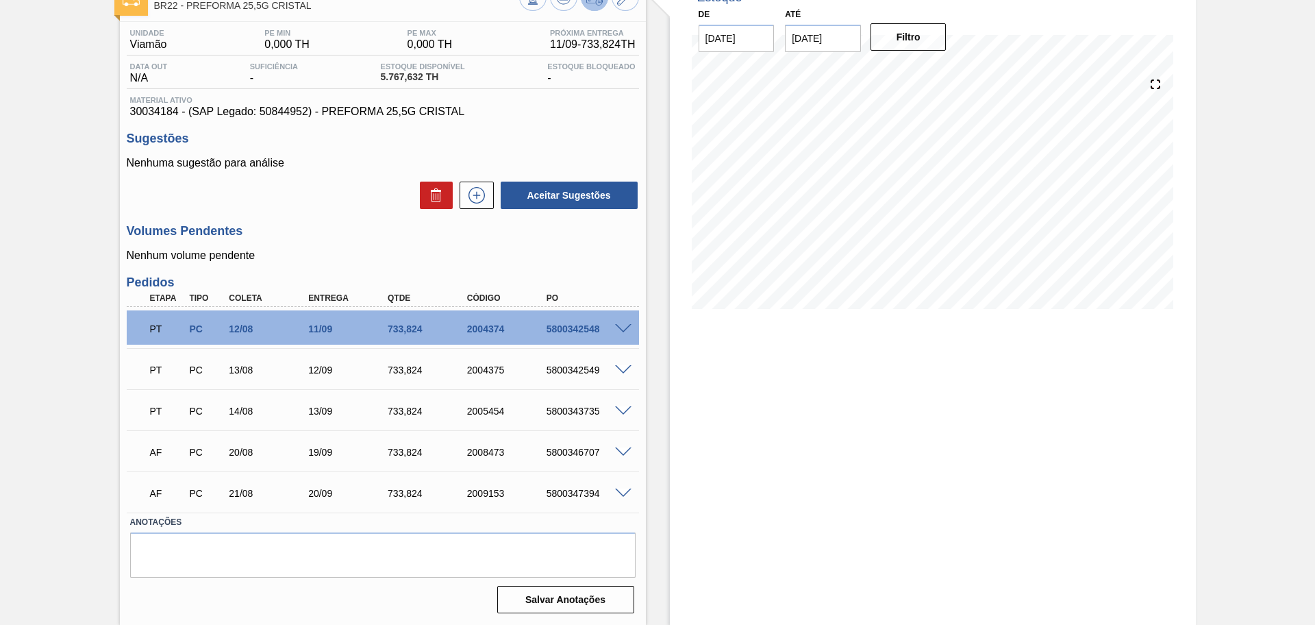
click at [680, 423] on div "Estoque De 15/08/2025 Até 30/09/2025 Filtro 26/09 Projeção de Estoque 6,692.826…" at bounding box center [933, 301] width 526 height 648
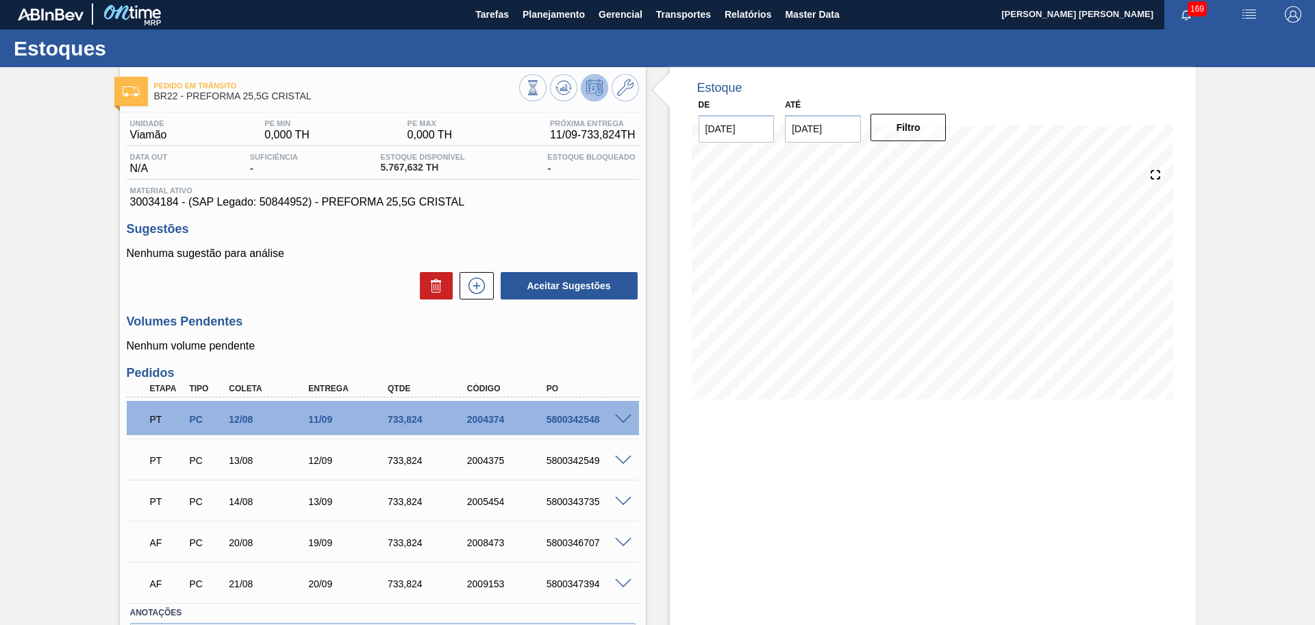
scroll to position [0, 0]
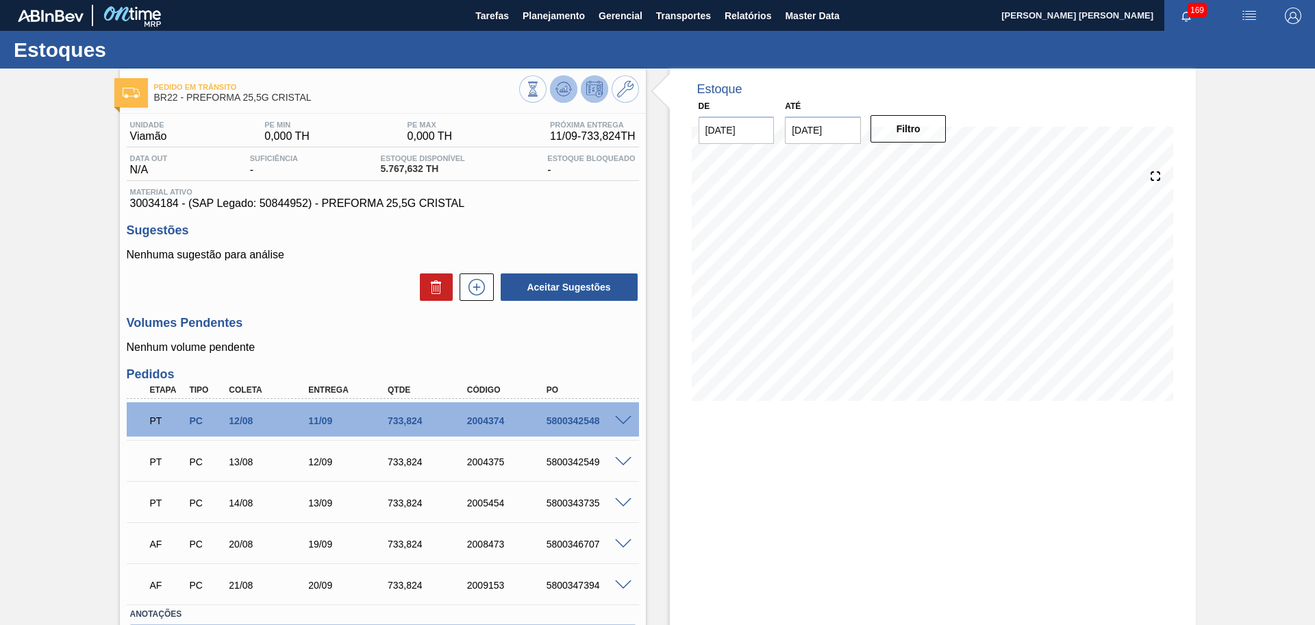
click at [567, 101] on div at bounding box center [579, 90] width 120 height 31
click at [541, 94] on icon at bounding box center [532, 89] width 15 height 15
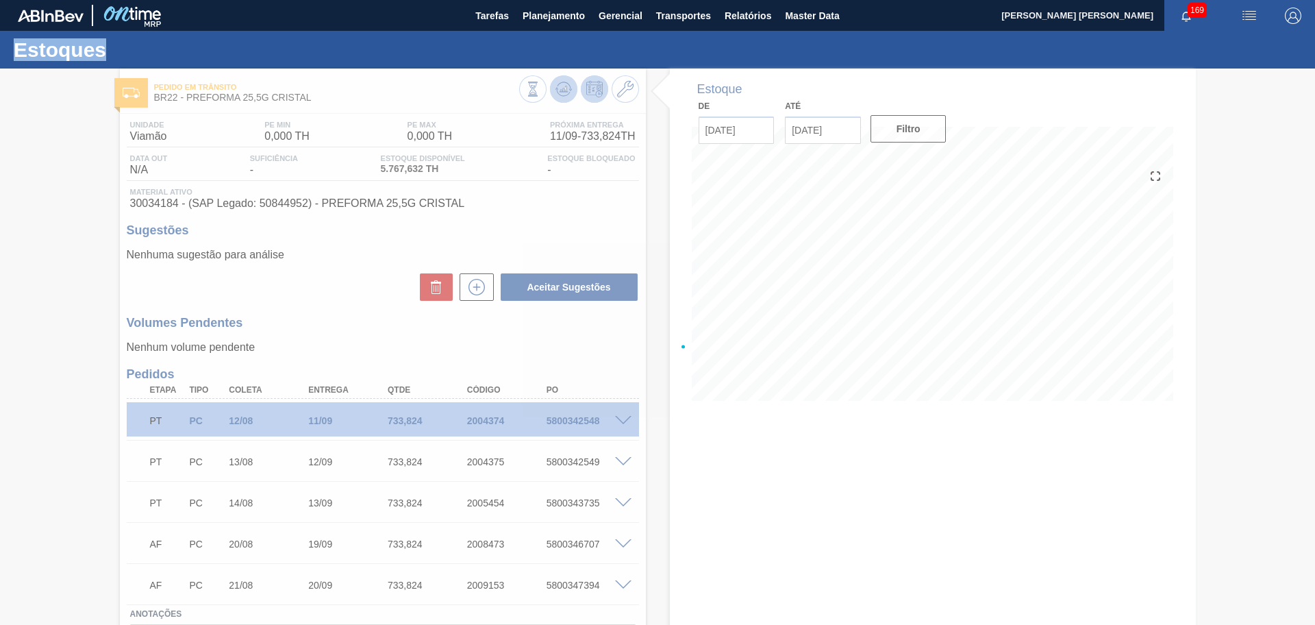
click at [564, 94] on div at bounding box center [657, 347] width 1315 height 556
click at [656, 358] on icon at bounding box center [657, 346] width 55 height 55
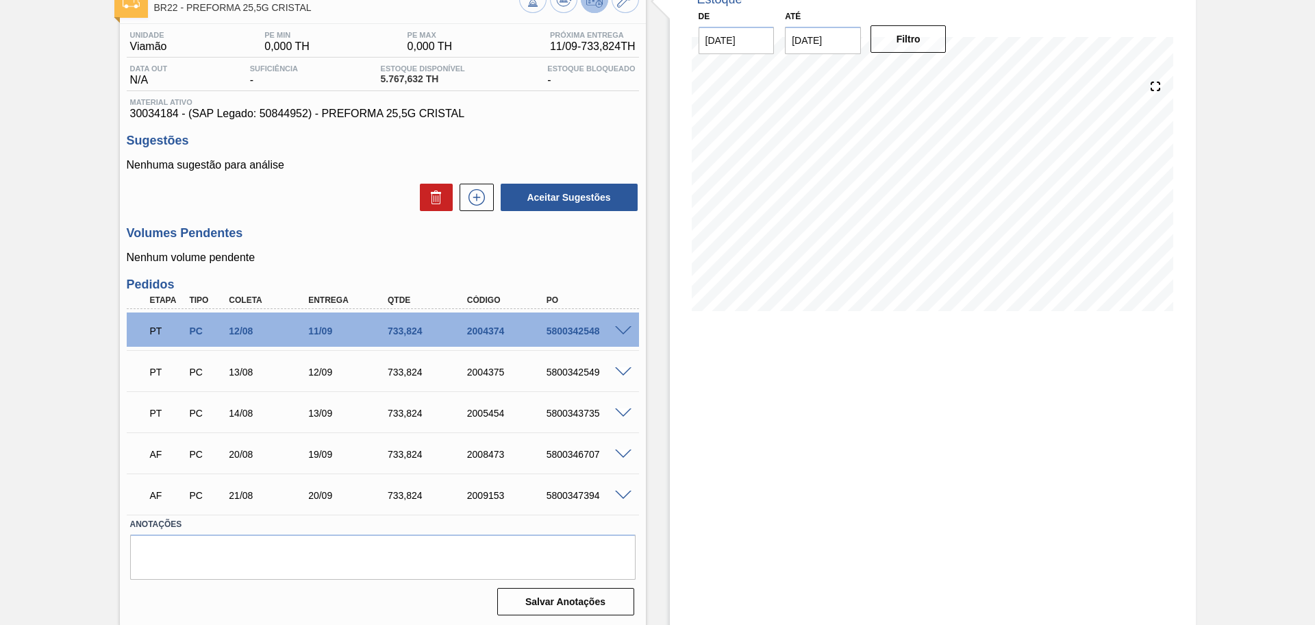
scroll to position [92, 0]
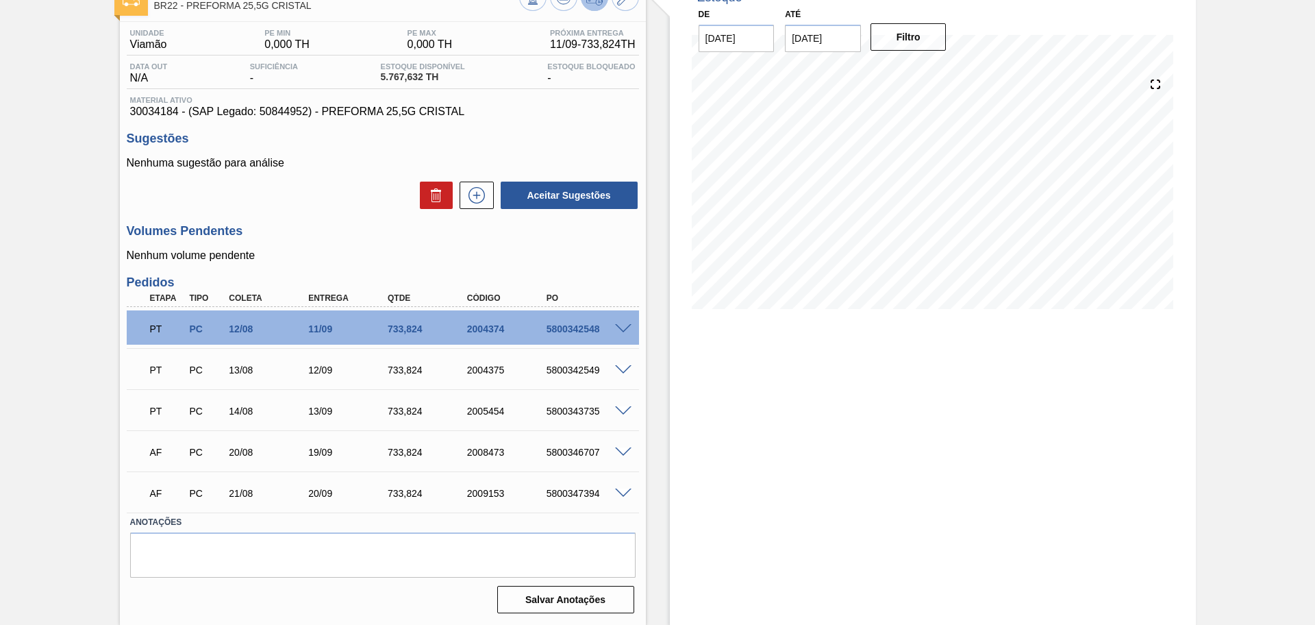
click at [670, 449] on div "Estoque De 15/08/2025 Até 30/09/2025 Filtro 18/08 Projeção de Estoque 5,687.634…" at bounding box center [933, 301] width 526 height 648
click at [341, 201] on div "Aceitar Sugestões" at bounding box center [383, 195] width 512 height 30
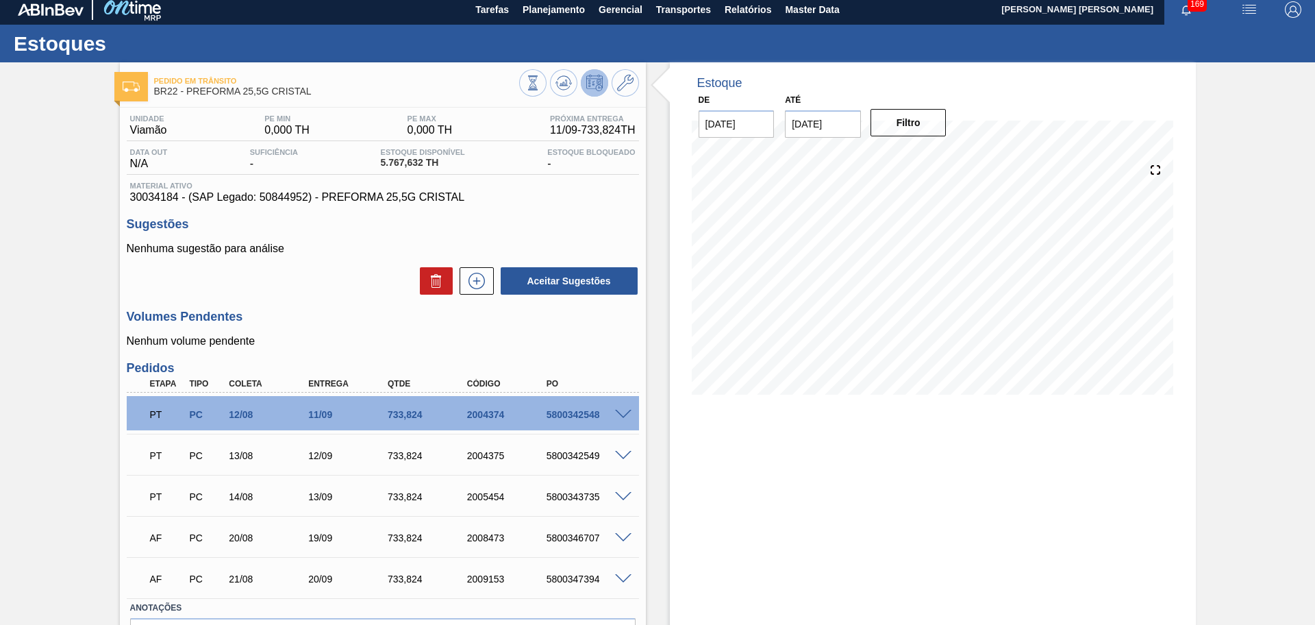
click at [610, 201] on span "30034184 - (SAP Legado: 50844952) - PREFORMA 25,5G CRISTAL" at bounding box center [383, 197] width 506 height 12
click at [290, 312] on h3 "Volumes Pendentes" at bounding box center [383, 317] width 512 height 14
click at [545, 213] on div "Unidade Viamão PE MIN 0,000 TH PE MAX 0,000 TH Próxima Entrega 11/09 - 733,824 …" at bounding box center [383, 406] width 526 height 596
click at [661, 342] on div "Estoque De 15/08/2025 Até 30/09/2025 Filtro 21/08 Projeção de Estoque 5,367.63 …" at bounding box center [921, 386] width 550 height 648
click at [565, 79] on icon at bounding box center [563, 82] width 9 height 6
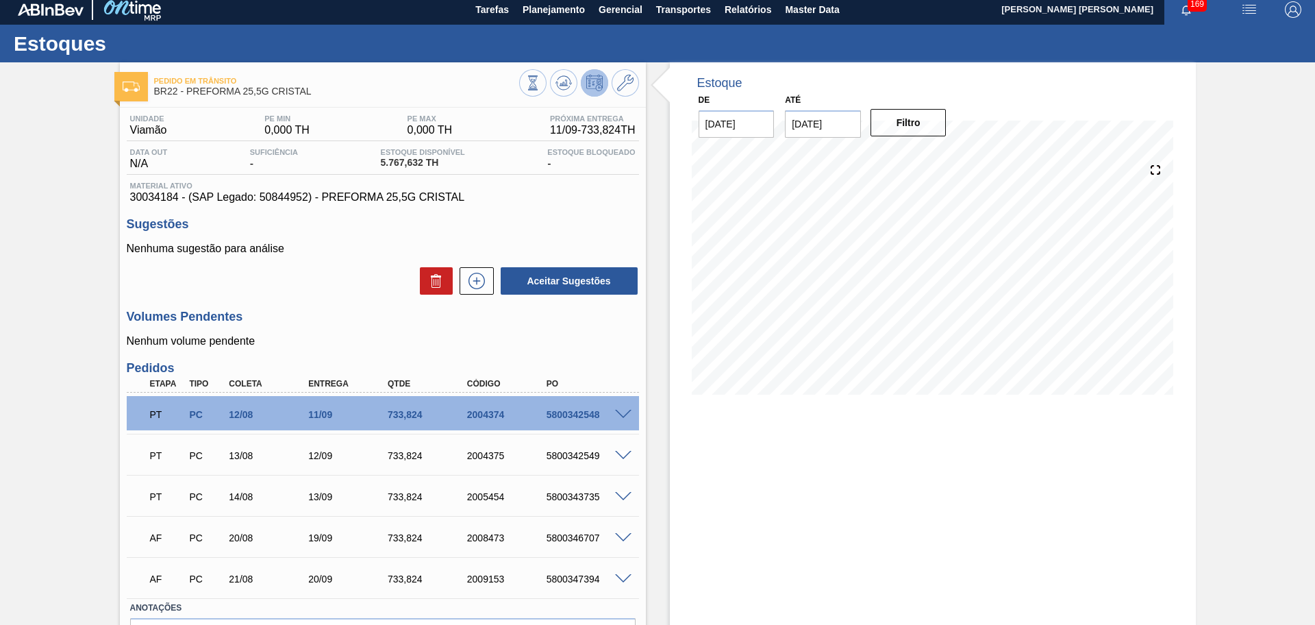
click at [333, 288] on div "Aceitar Sugestões" at bounding box center [383, 281] width 512 height 30
drag, startPoint x: 706, startPoint y: 396, endPoint x: 754, endPoint y: 482, distance: 98.2
click at [754, 482] on div "Estoque De 15/08/2025 Até 30/09/2025 Filtro 14/09 Projeção de Estoque 5,649.078…" at bounding box center [933, 386] width 526 height 648
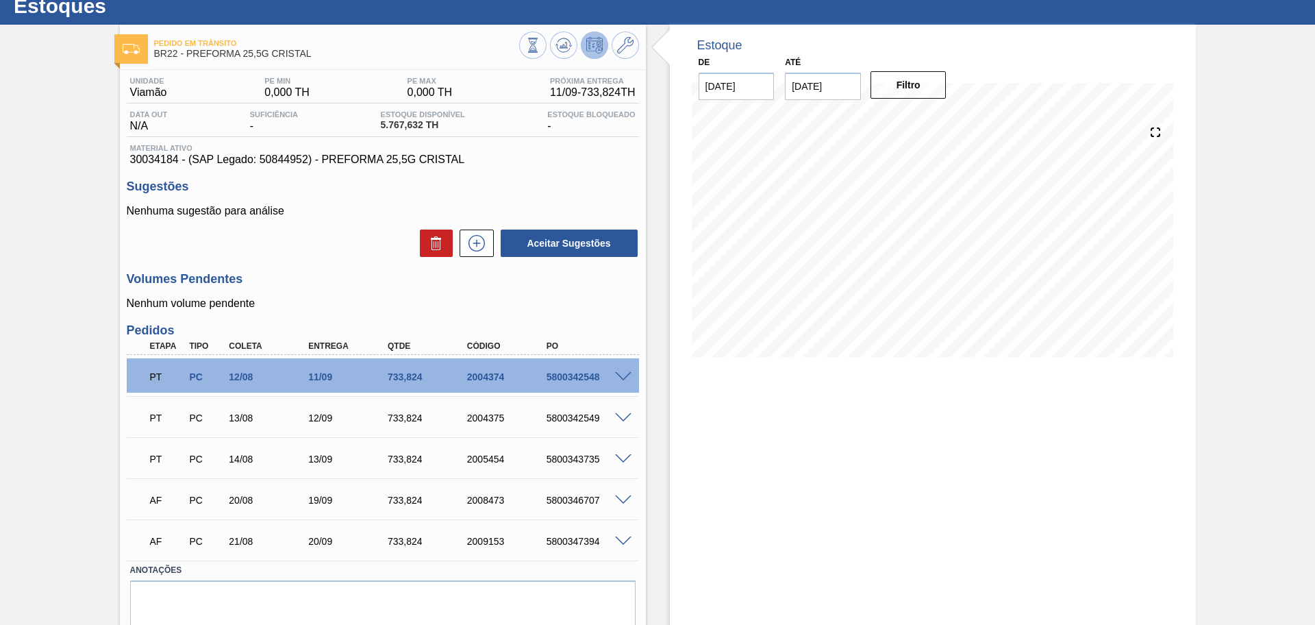
scroll to position [0, 0]
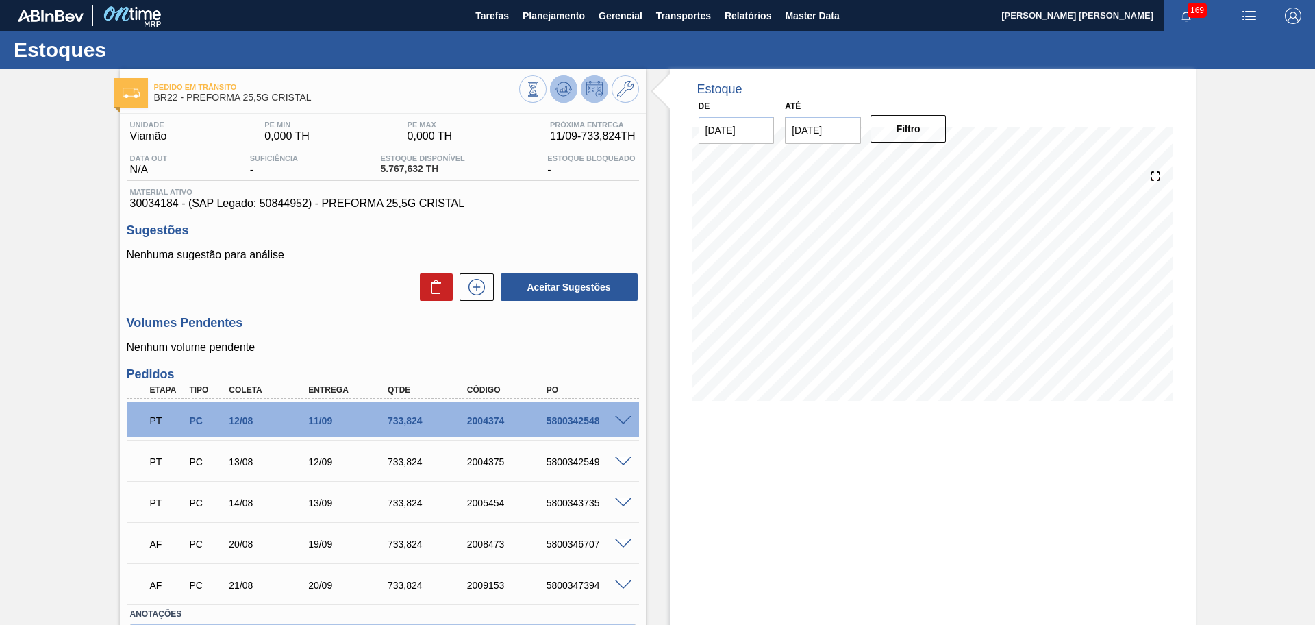
click at [565, 89] on icon at bounding box center [565, 88] width 1 height 5
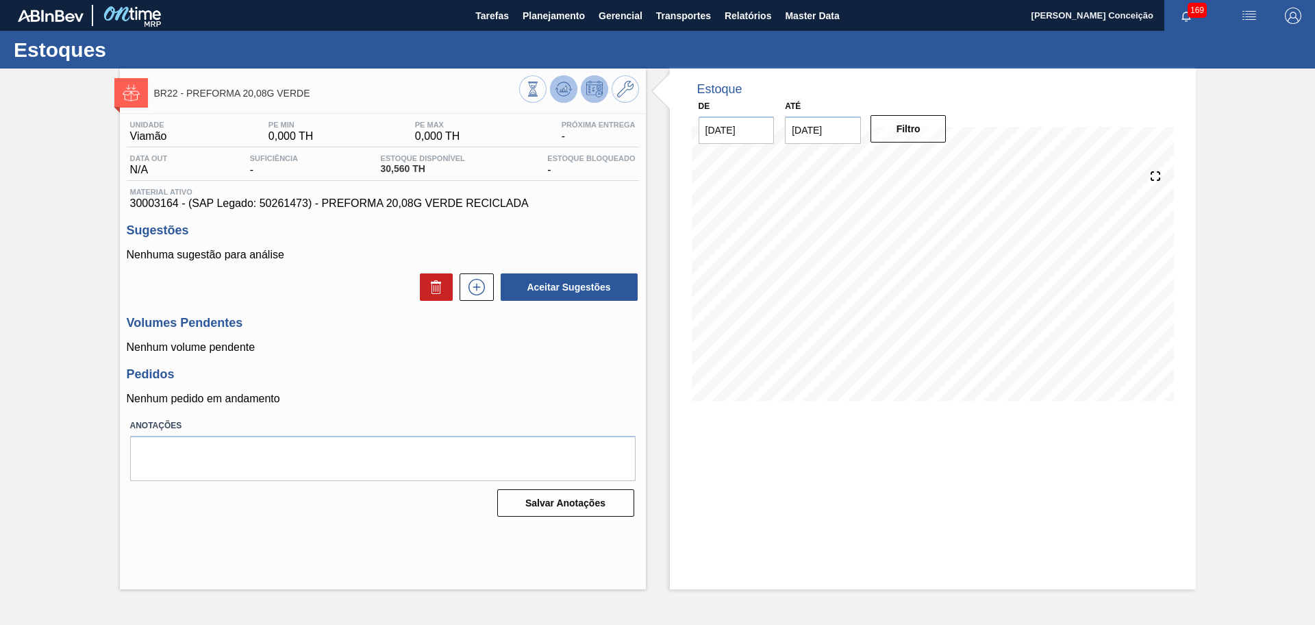
click at [541, 95] on icon at bounding box center [532, 89] width 15 height 15
click at [615, 397] on p "Nenhum pedido em andamento" at bounding box center [383, 399] width 512 height 12
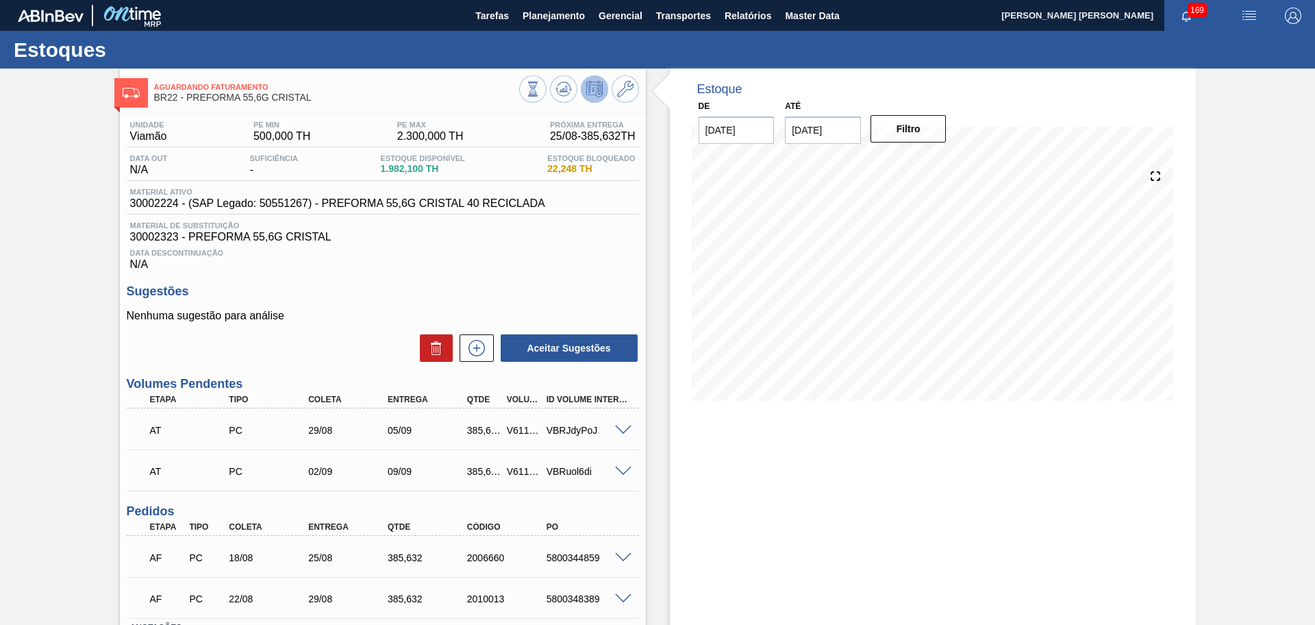
click at [709, 458] on div "Estoque De [DATE] Até [DATE] Filtro 19/08 Projeção de Estoque 1,307.02 [DOMAIN_…" at bounding box center [933, 400] width 526 height 662
click at [562, 91] on icon at bounding box center [563, 89] width 9 height 6
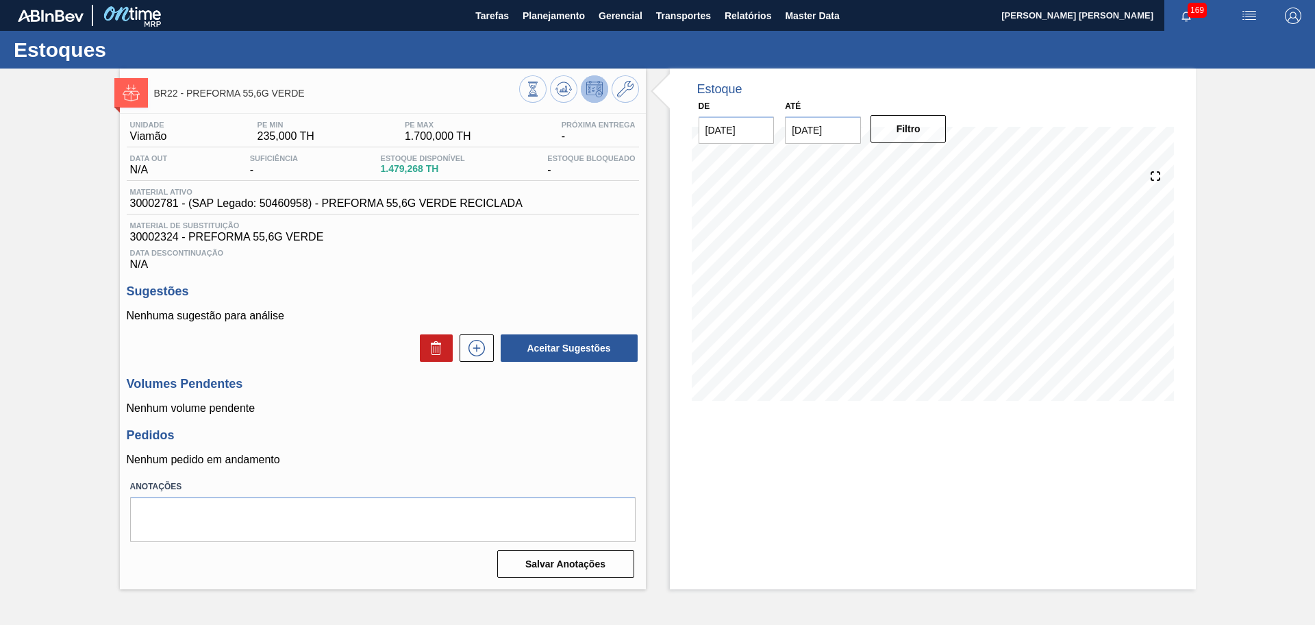
click at [452, 435] on h3 "Pedidos" at bounding box center [383, 435] width 512 height 14
click at [541, 93] on icon at bounding box center [532, 89] width 15 height 15
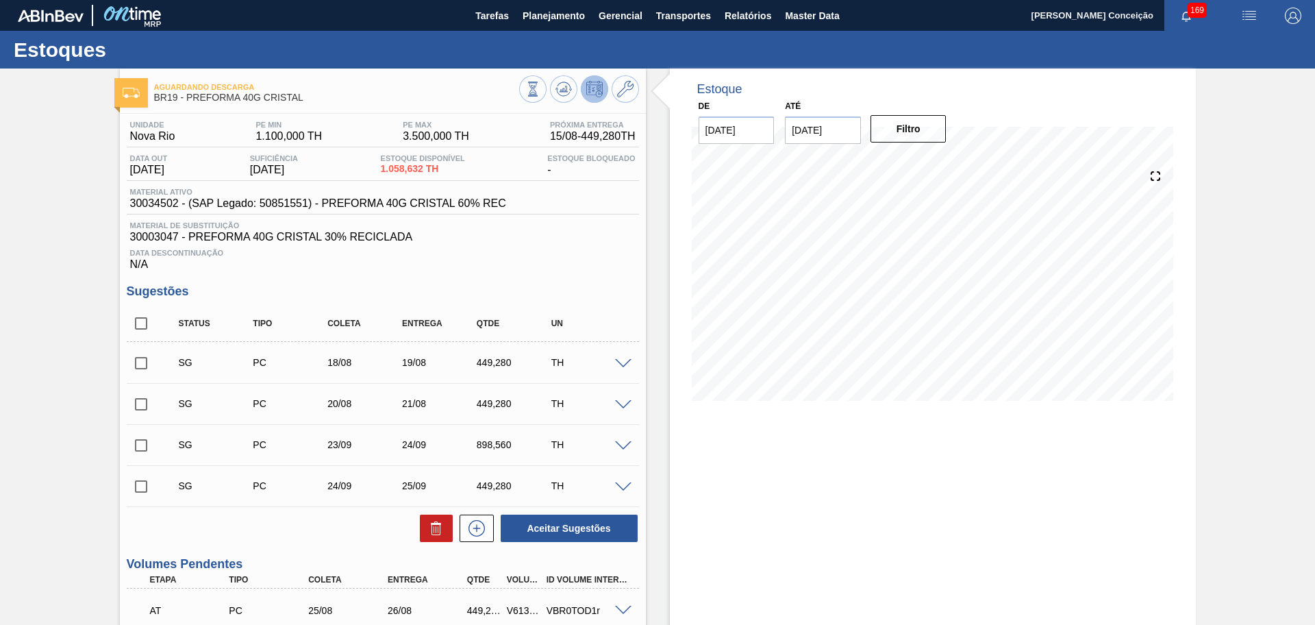
click at [600, 279] on div "Unidade Nova Rio PE MIN 1.100,000 TH PE MAX 3.500,000 TH Próxima Entrega 15/08 …" at bounding box center [383, 632] width 526 height 1037
click at [136, 319] on input "checkbox" at bounding box center [141, 323] width 29 height 29
checkbox input "true"
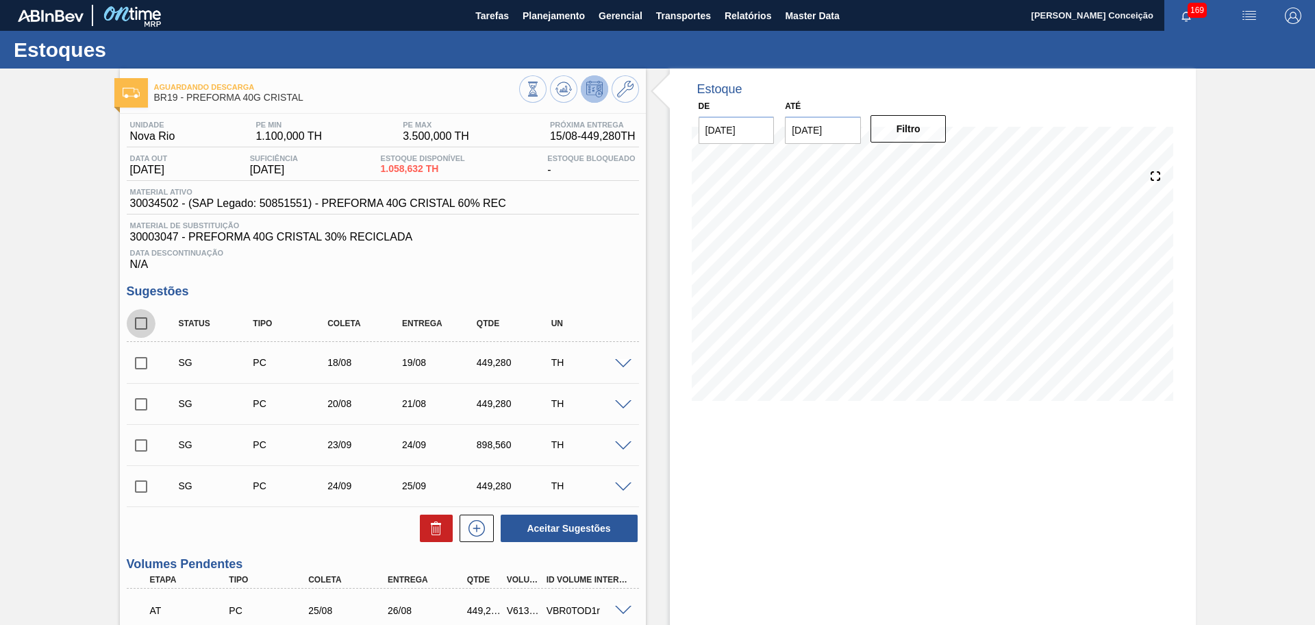
checkbox input "true"
click at [424, 523] on button at bounding box center [436, 528] width 33 height 27
checkbox input "false"
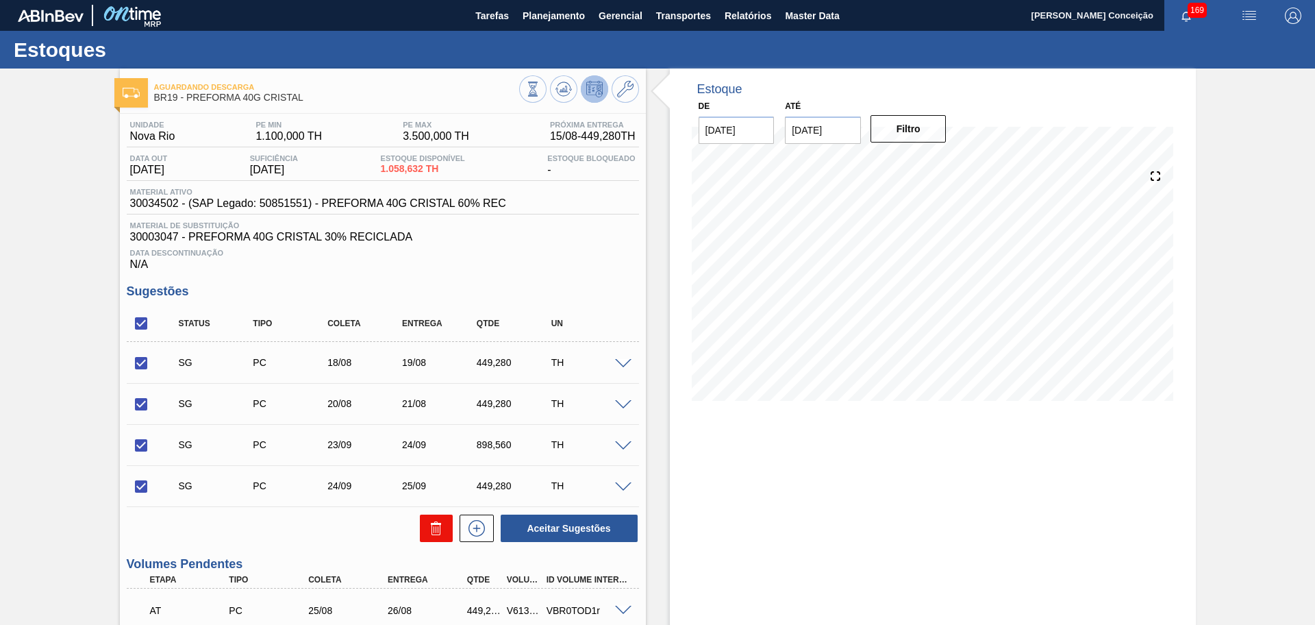
checkbox input "false"
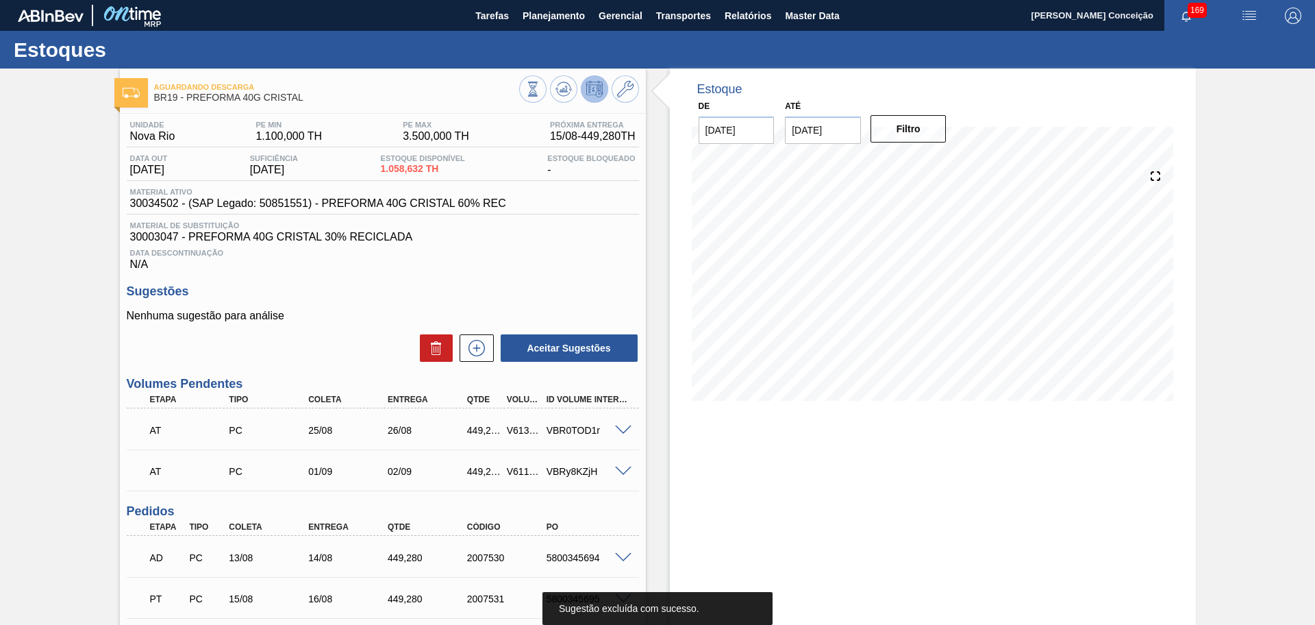
click at [630, 271] on div "Unidade Nova Rio PE MIN 1.100,000 TH PE MAX 3.500,000 TH Próxima Entrega 15/08 …" at bounding box center [383, 542] width 526 height 856
click at [563, 91] on icon at bounding box center [563, 89] width 9 height 6
